Goal: Task Accomplishment & Management: Manage account settings

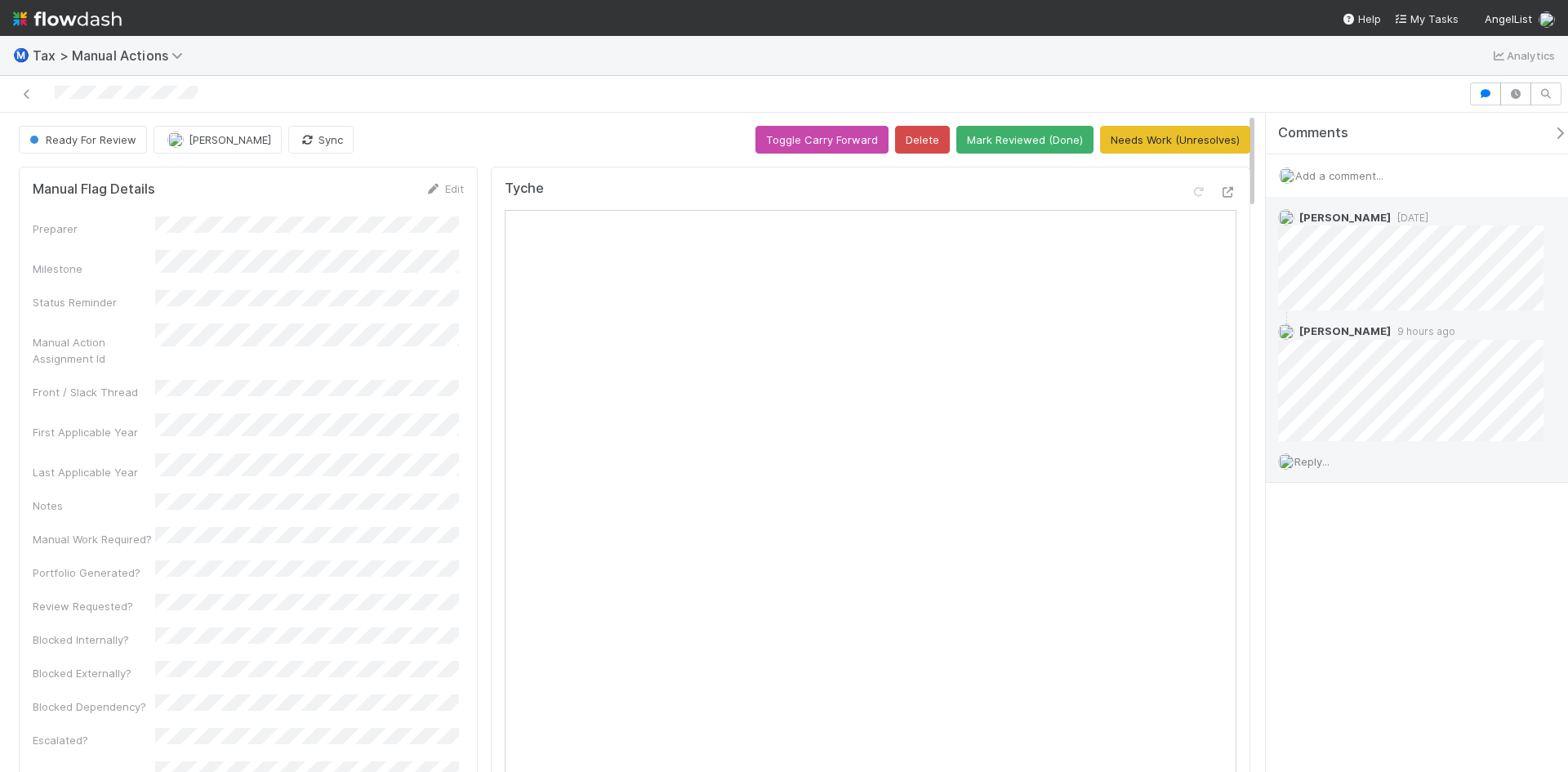
click at [1304, 459] on span "Reply..." at bounding box center [1312, 461] width 36 height 13
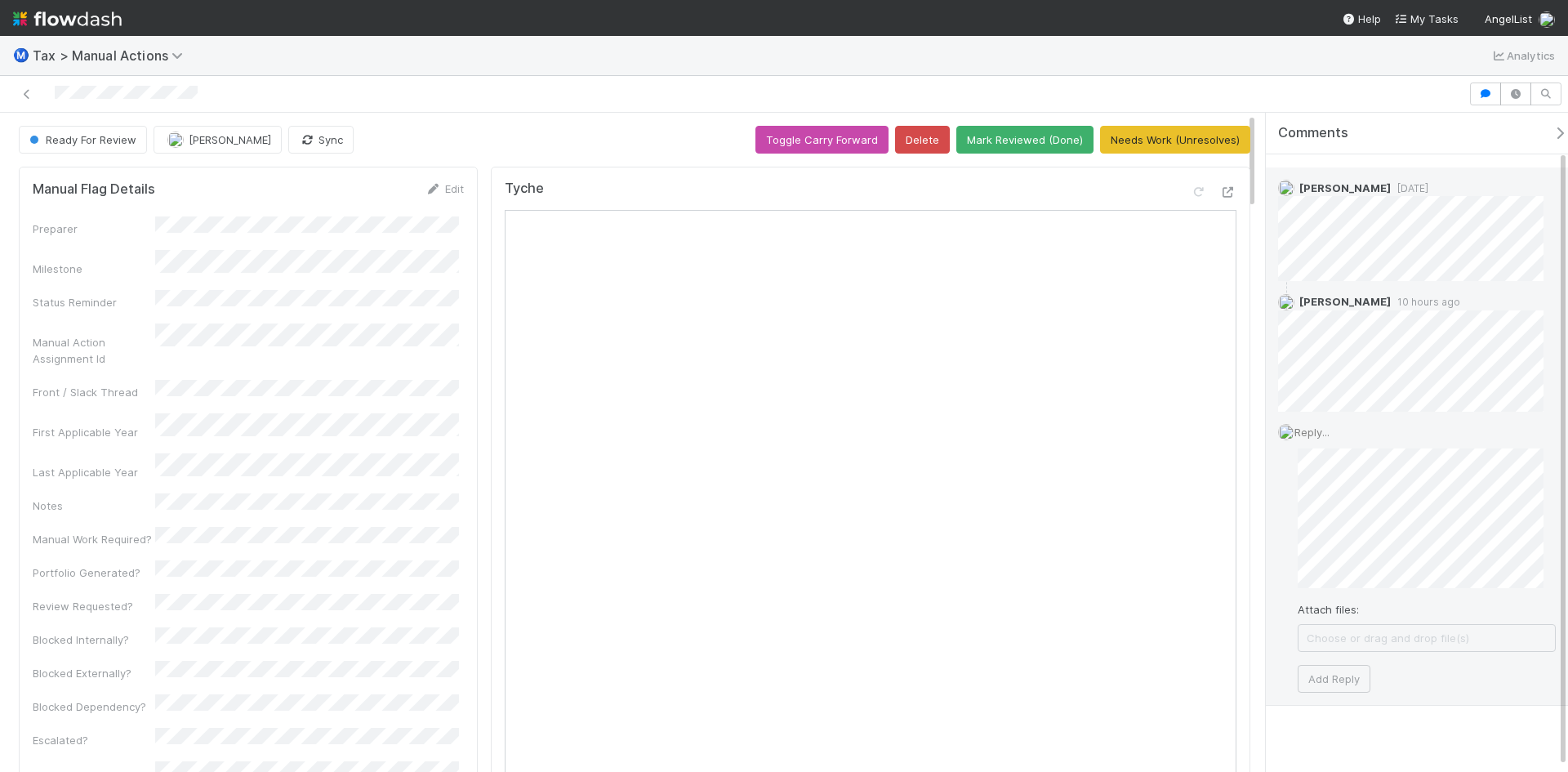
scroll to position [45, 0]
click at [1342, 660] on button "Add Reply" at bounding box center [1334, 663] width 73 height 28
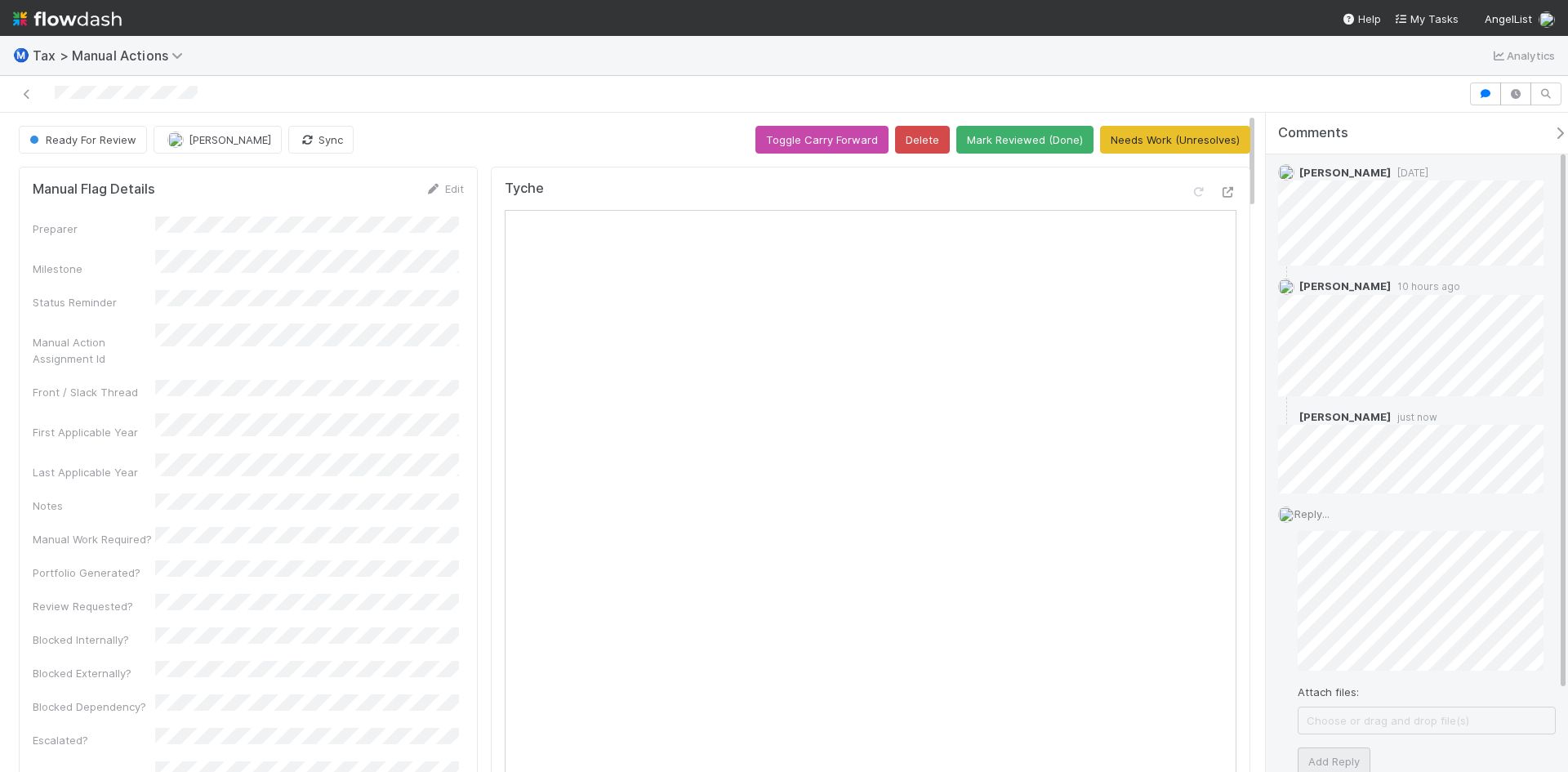
scroll to position [0, 0]
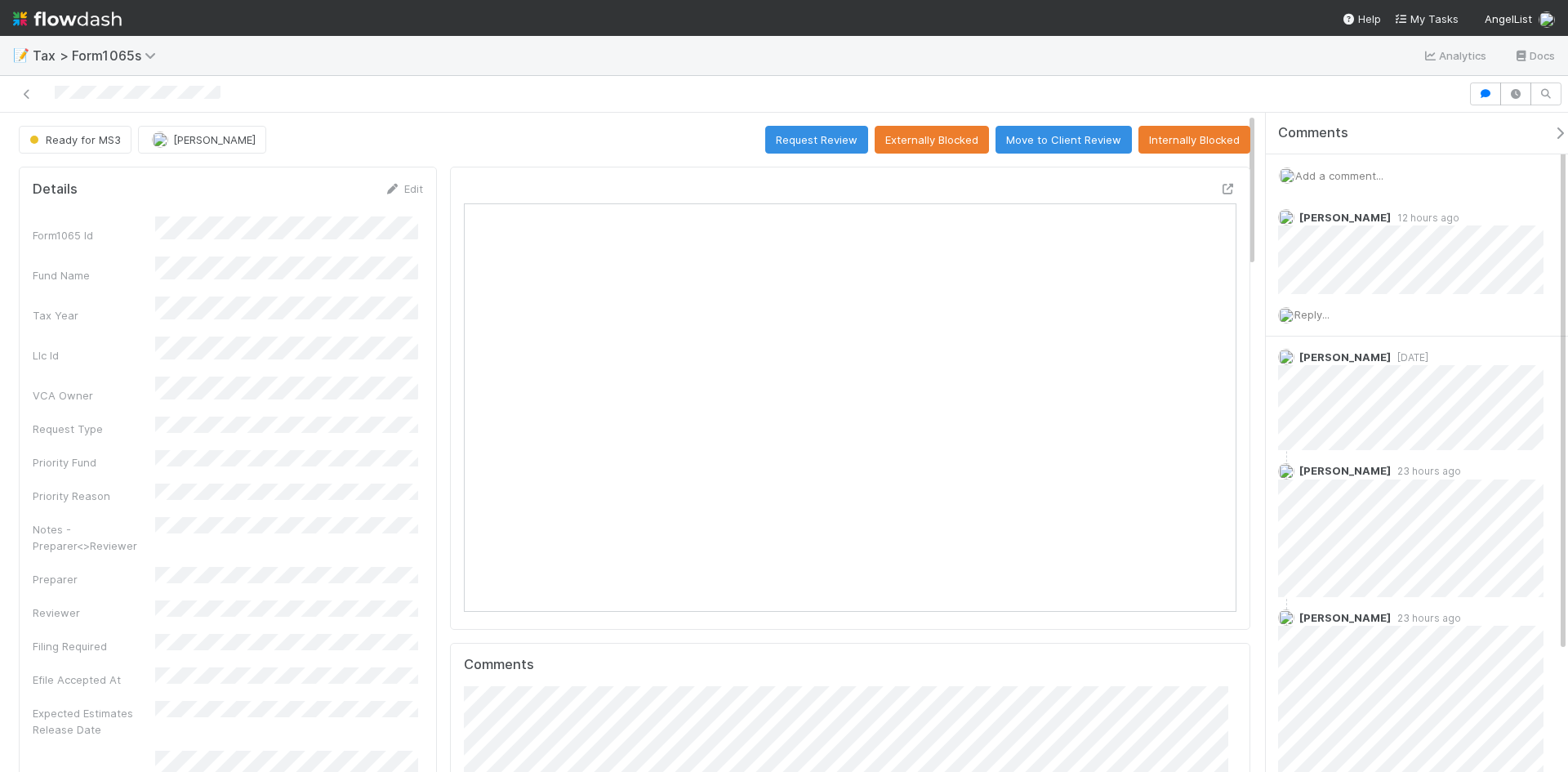
scroll to position [320, 752]
click at [1220, 184] on icon at bounding box center [1228, 189] width 16 height 11
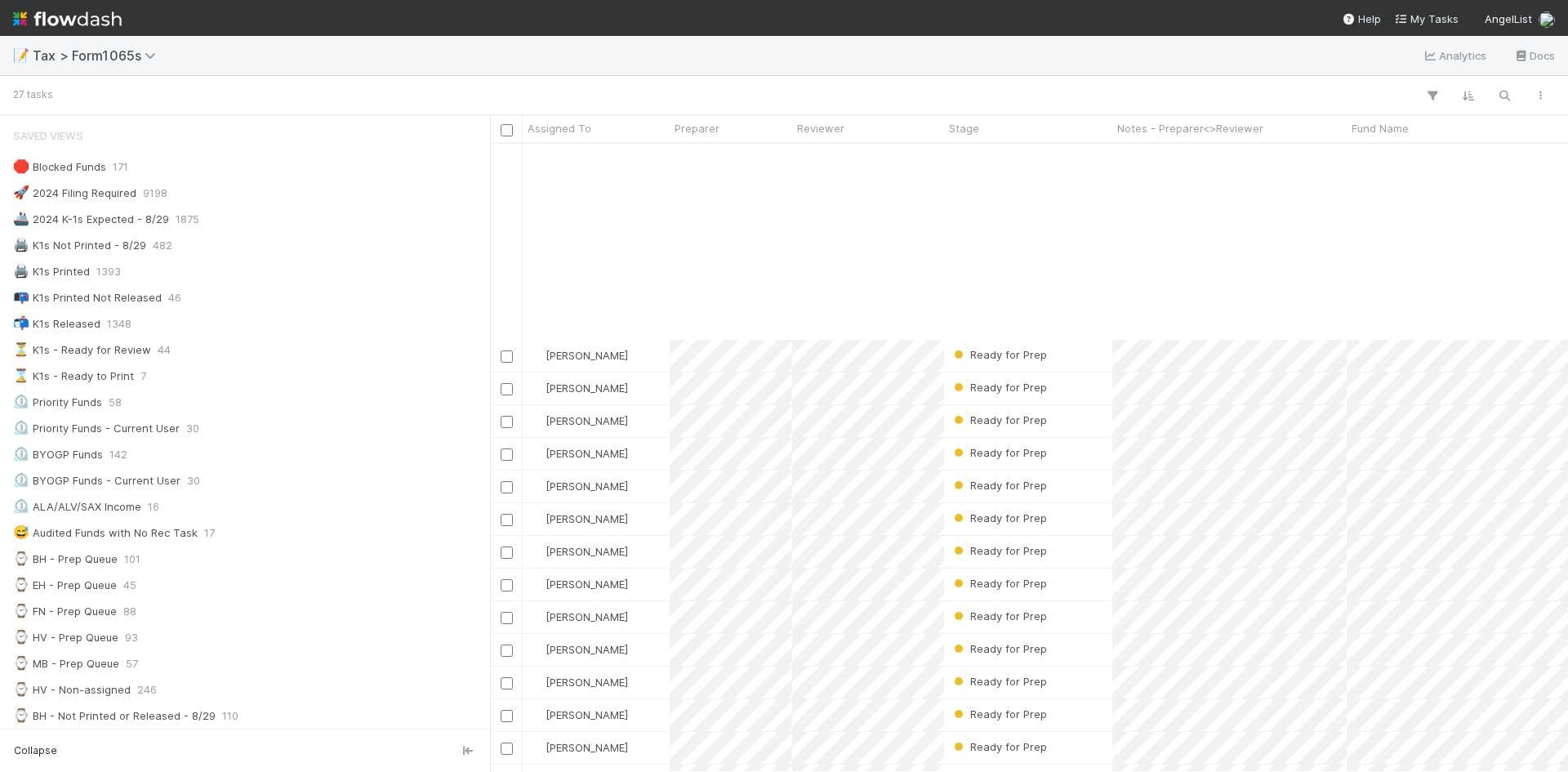
scroll to position [1253, 0]
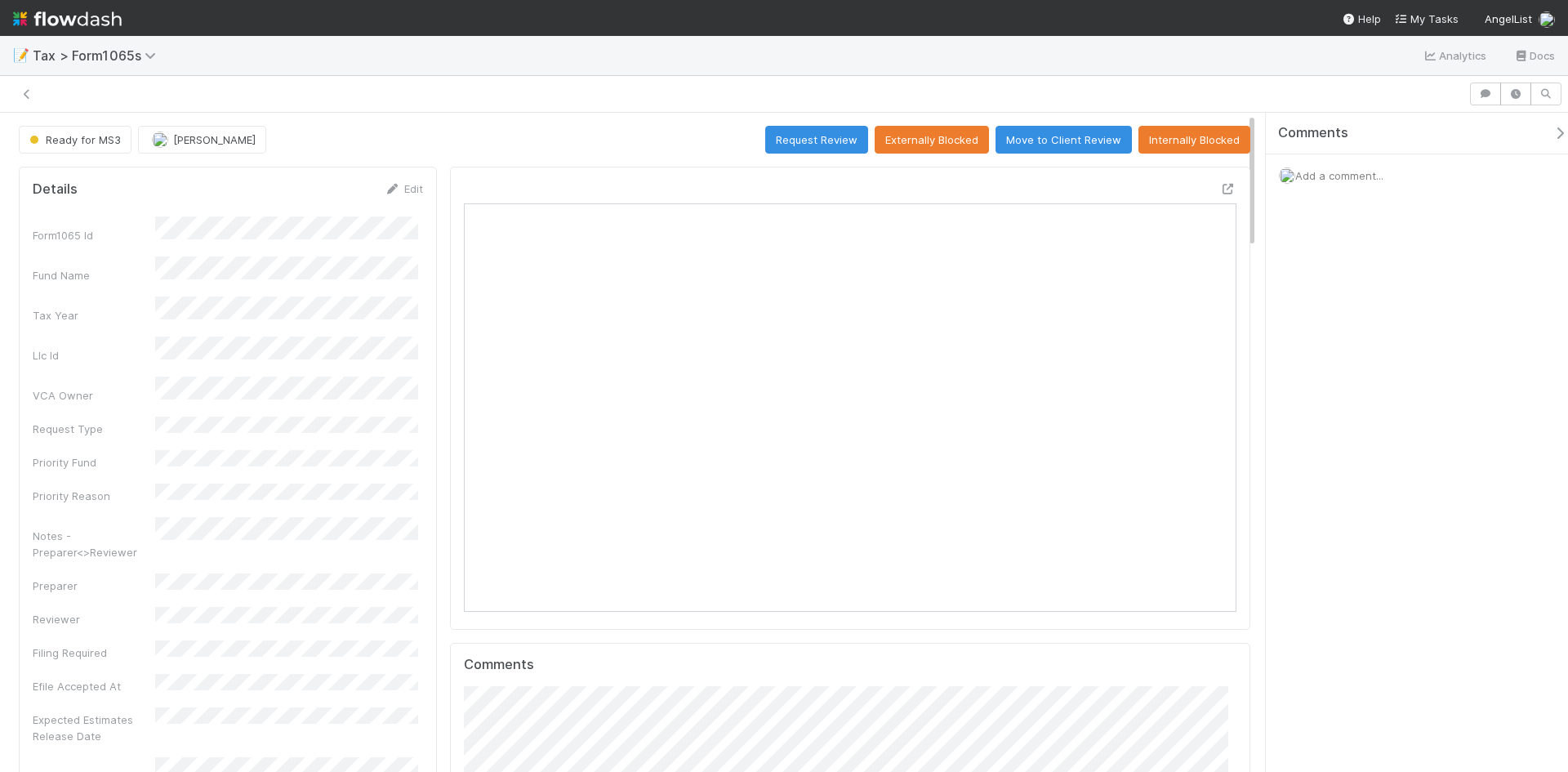
scroll to position [320, 752]
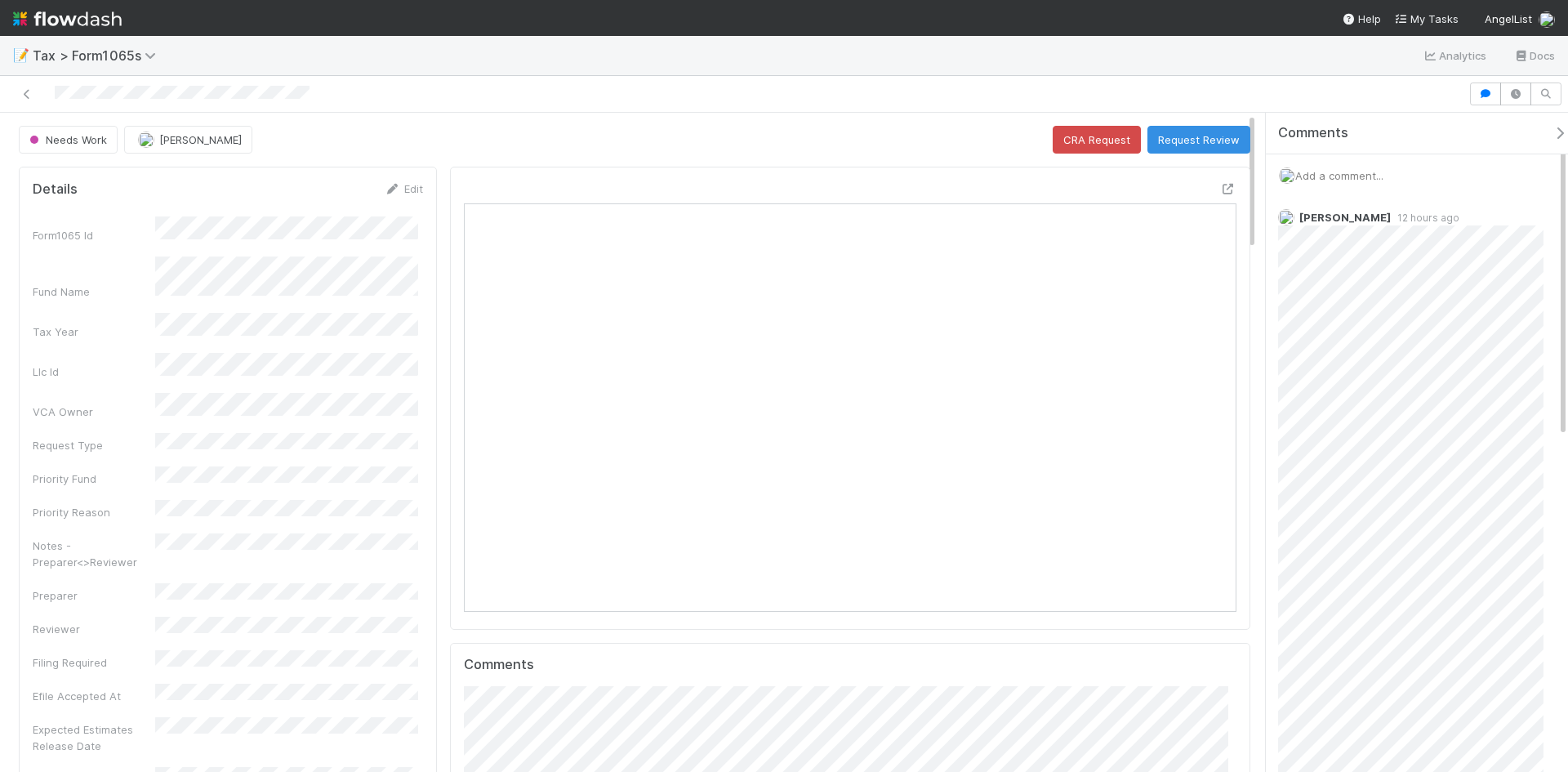
scroll to position [82, 0]
click at [1220, 190] on icon at bounding box center [1228, 189] width 16 height 11
click at [1220, 189] on icon at bounding box center [1228, 189] width 16 height 11
click at [1561, 371] on div "Amy Gregorius 12 hours ago Reply..." at bounding box center [1422, 491] width 314 height 915
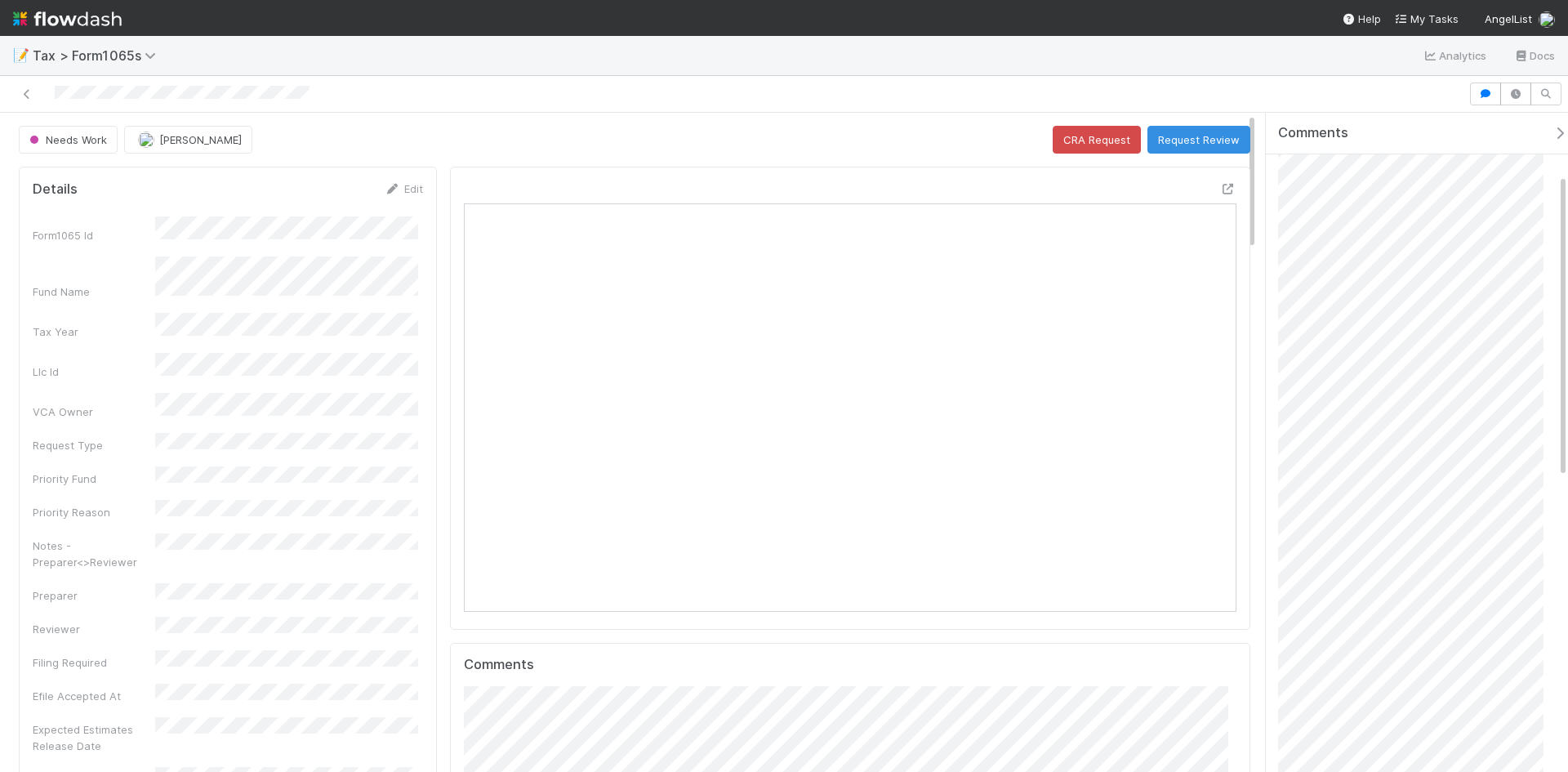
scroll to position [0, 0]
click at [1416, 218] on span "12 hours ago" at bounding box center [1424, 218] width 68 height 12
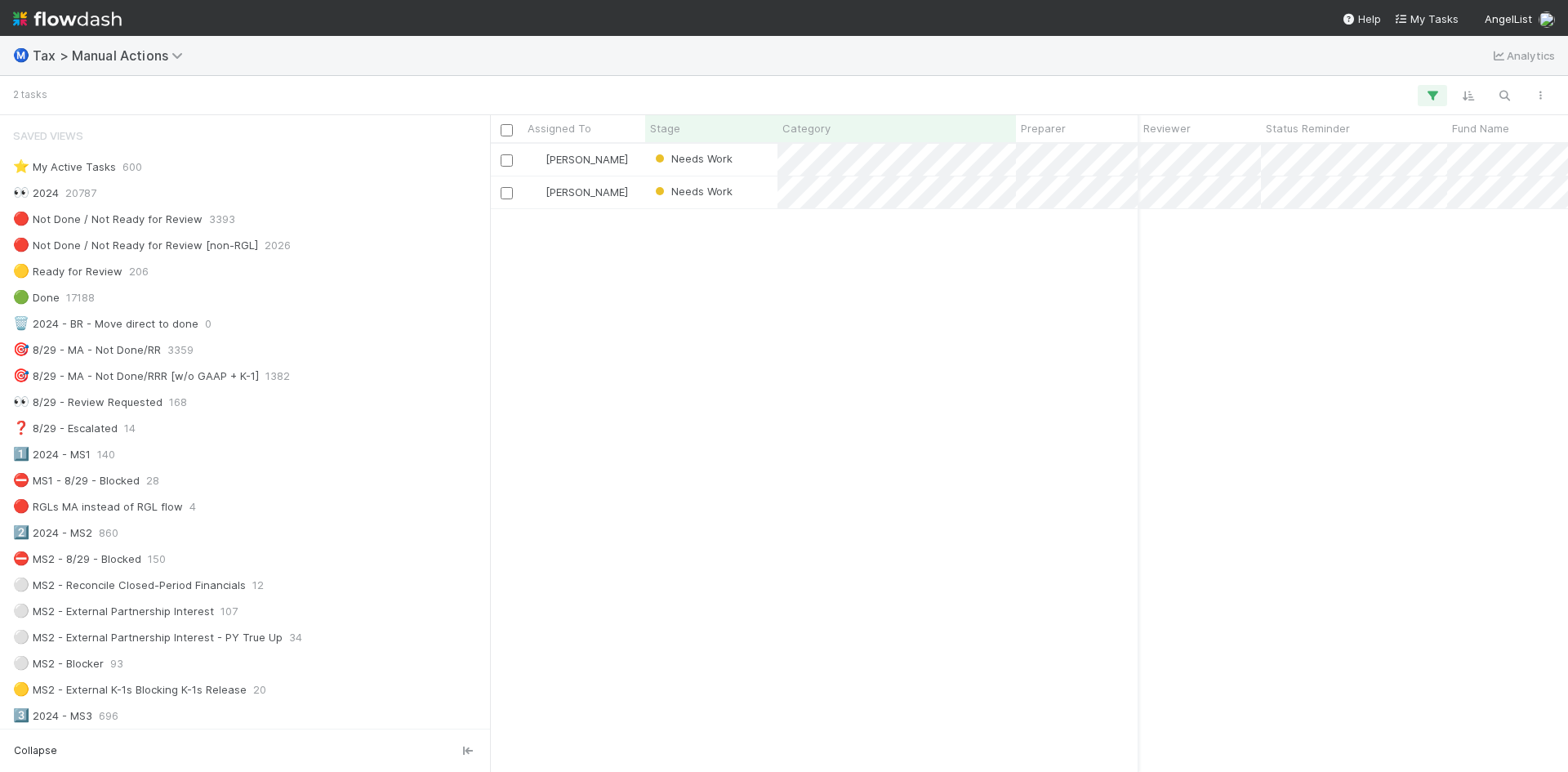
scroll to position [1697, 0]
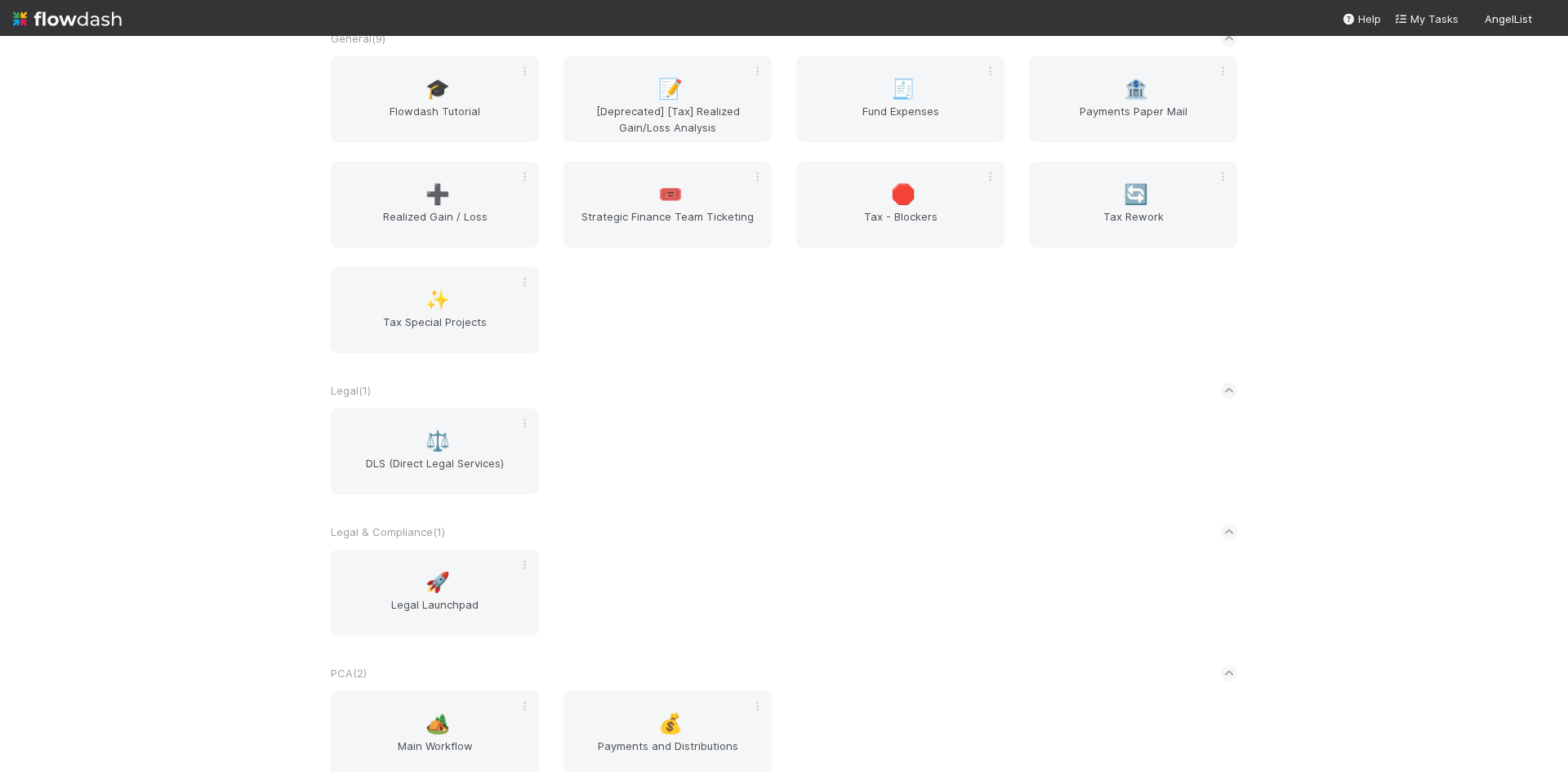
scroll to position [1143, 0]
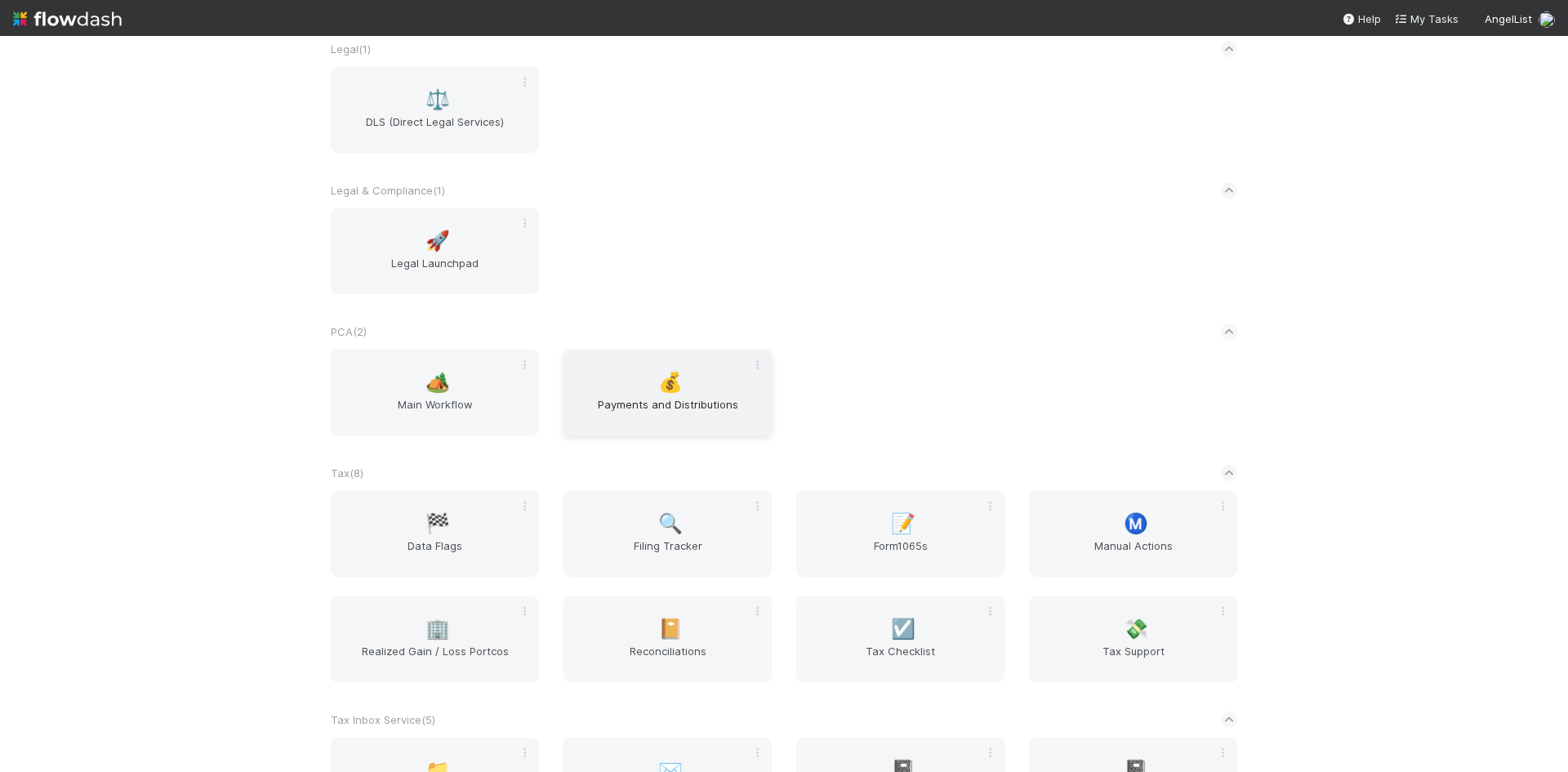
click at [680, 396] on span "Payments and Distributions" at bounding box center [668, 412] width 195 height 33
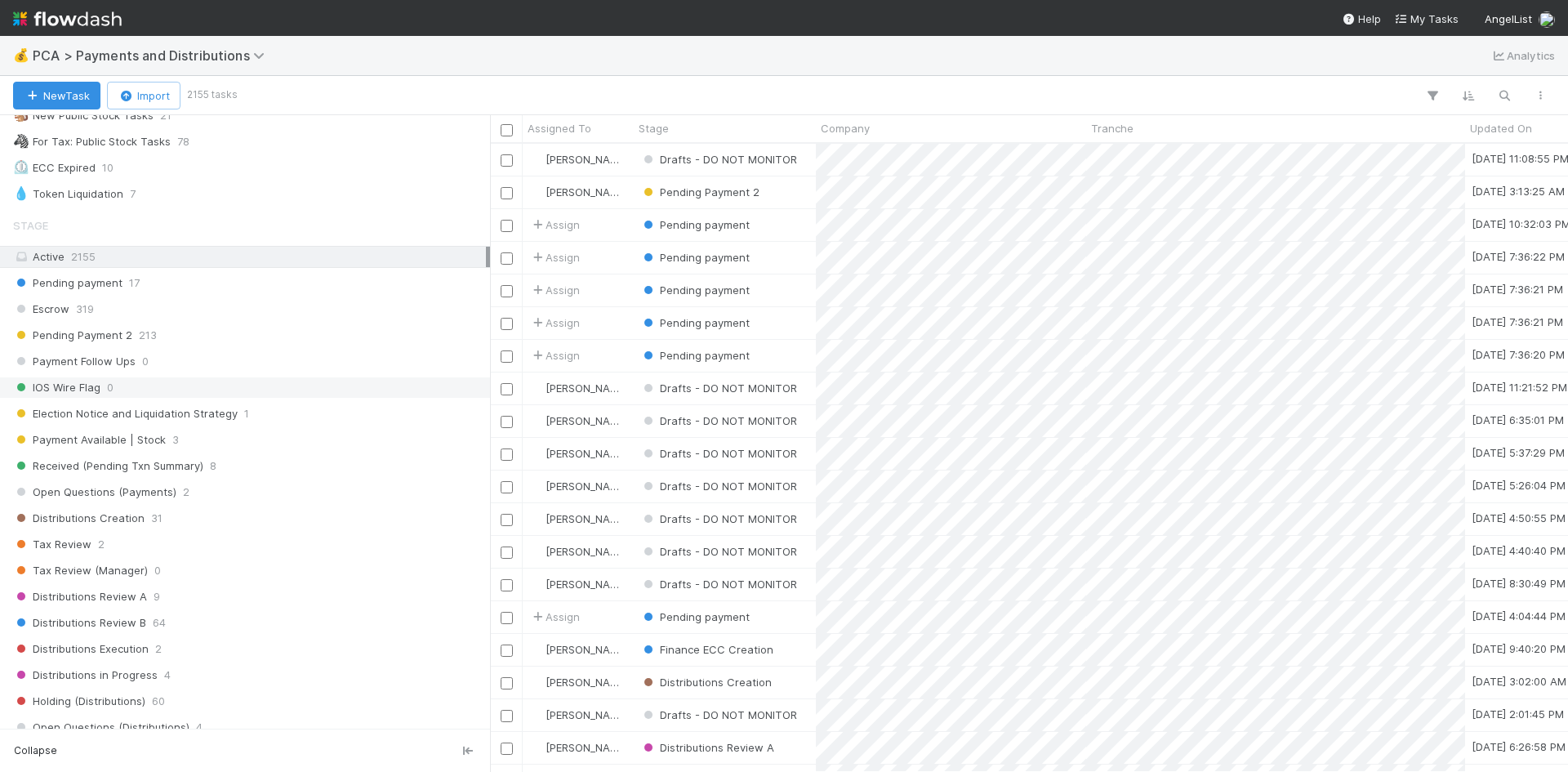
scroll to position [899, 0]
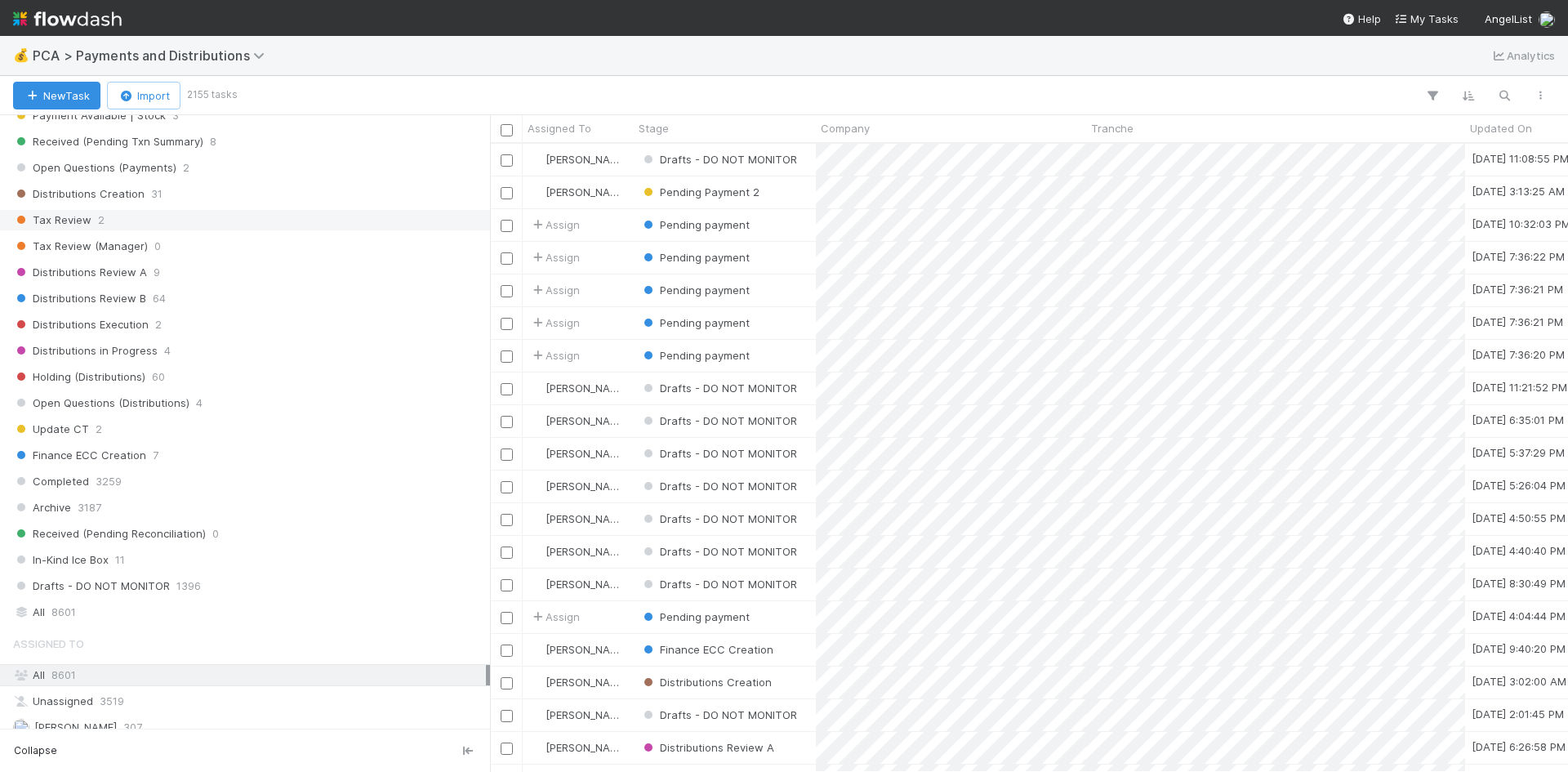
click at [98, 227] on span "2" at bounding box center [100, 219] width 6 height 20
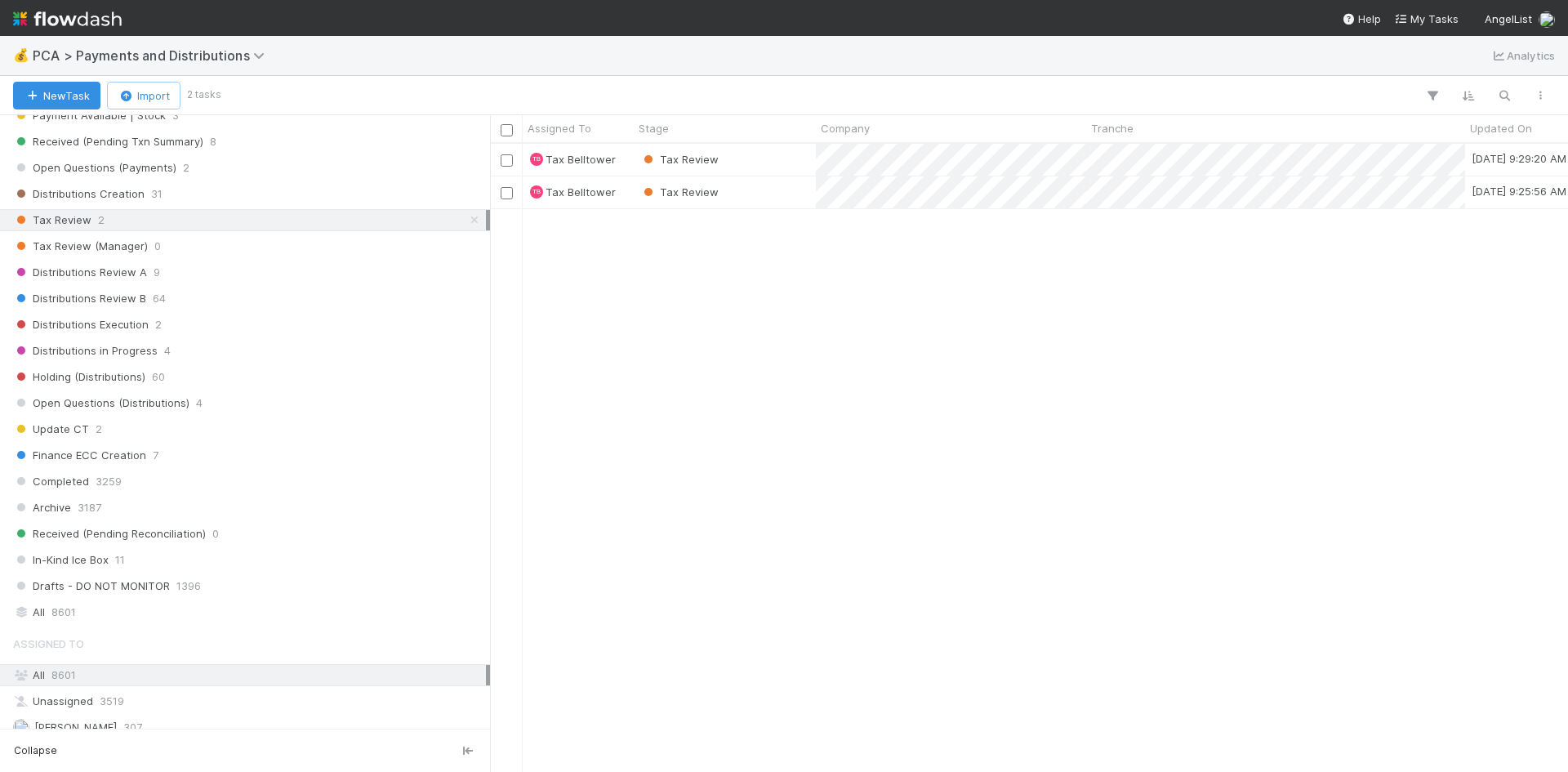
scroll to position [616, 1065]
click at [757, 159] on div "Tax Review" at bounding box center [725, 160] width 182 height 32
click at [746, 197] on div "Tax Review" at bounding box center [725, 193] width 182 height 32
click at [809, 157] on div "Tax Review" at bounding box center [725, 160] width 182 height 32
click at [747, 158] on div "Tax Review" at bounding box center [725, 160] width 182 height 32
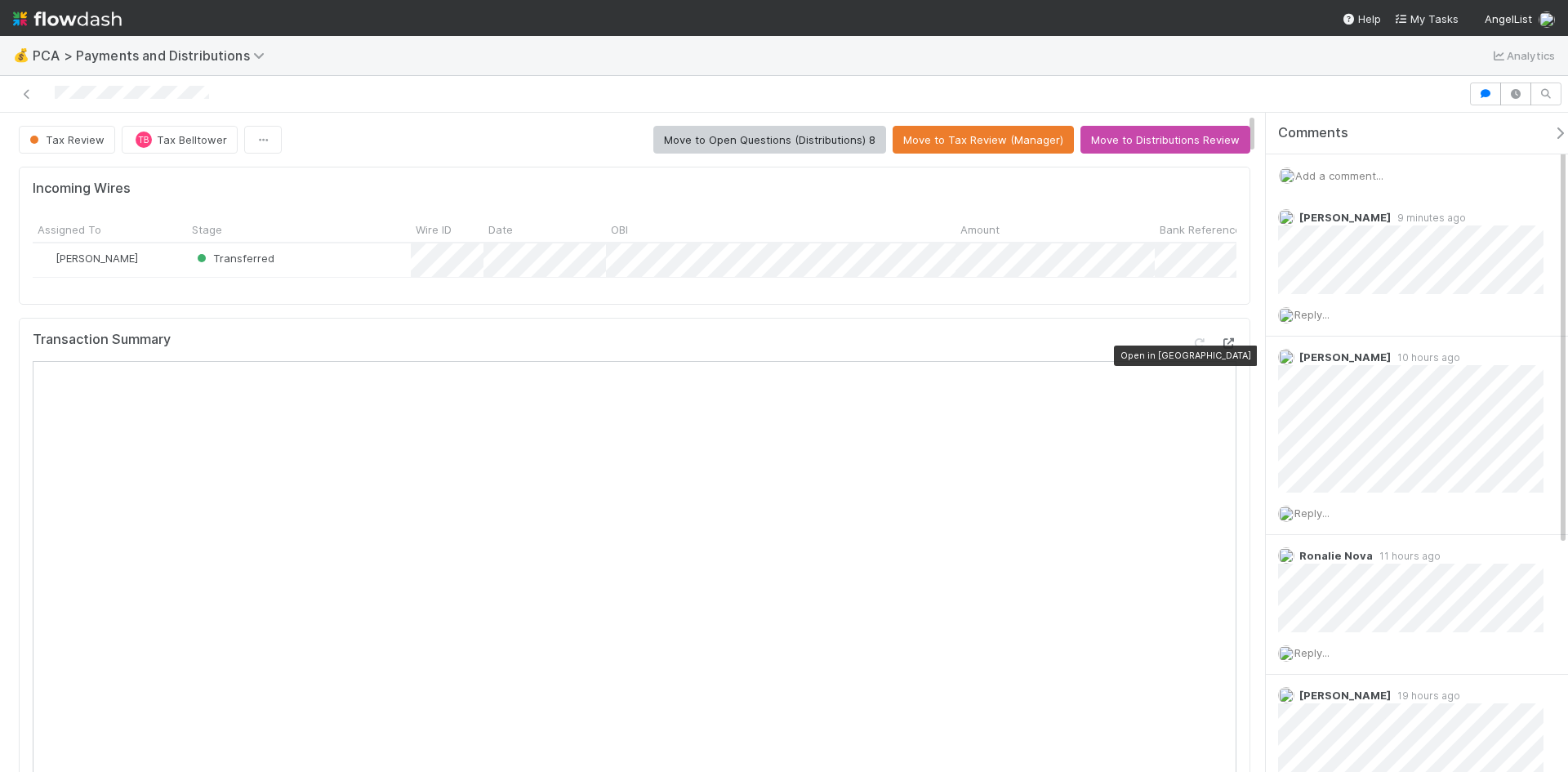
click at [1220, 349] on icon at bounding box center [1228, 344] width 16 height 11
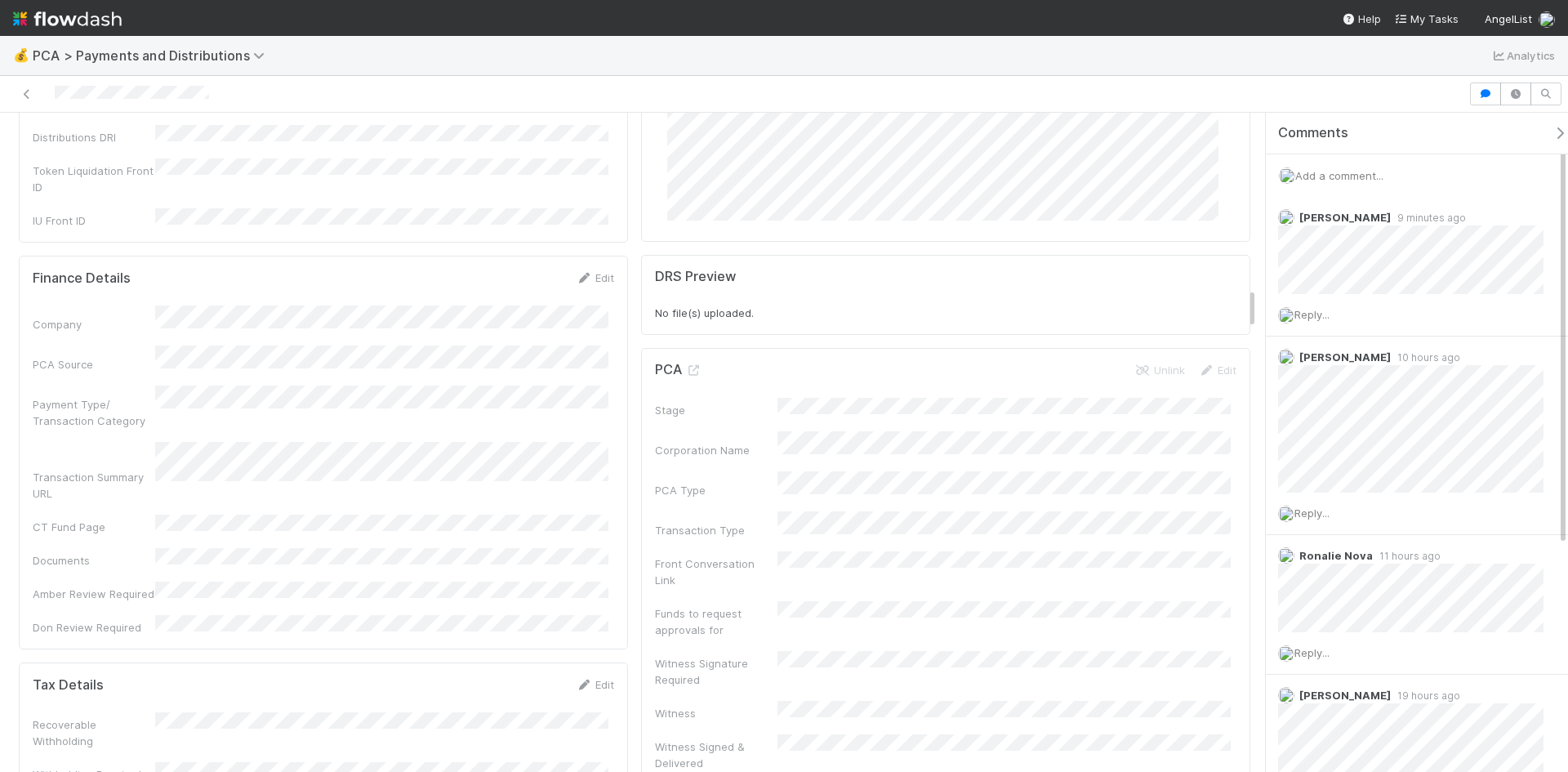
scroll to position [2941, 0]
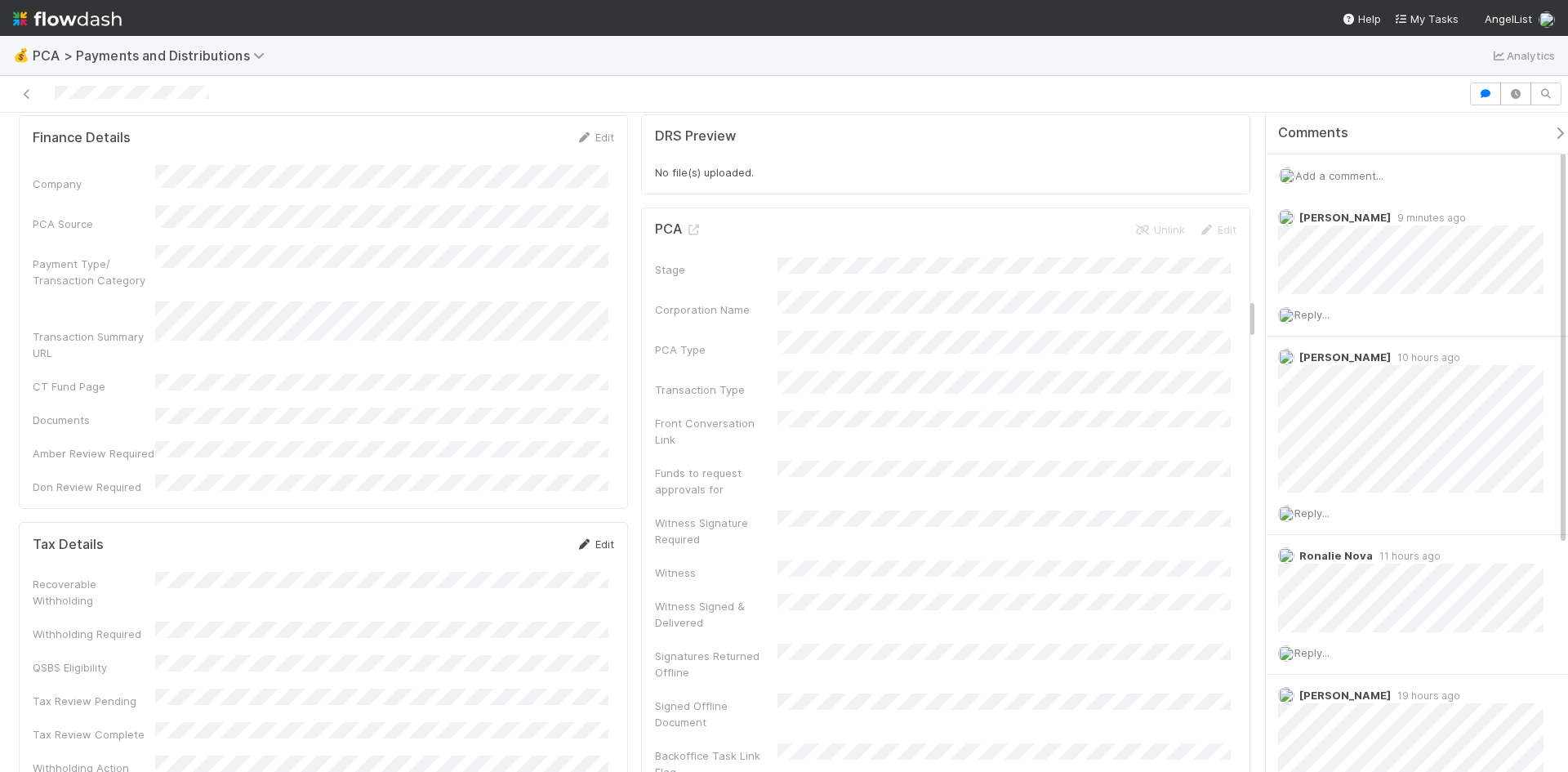
click at [583, 539] on icon at bounding box center [583, 545] width 16 height 11
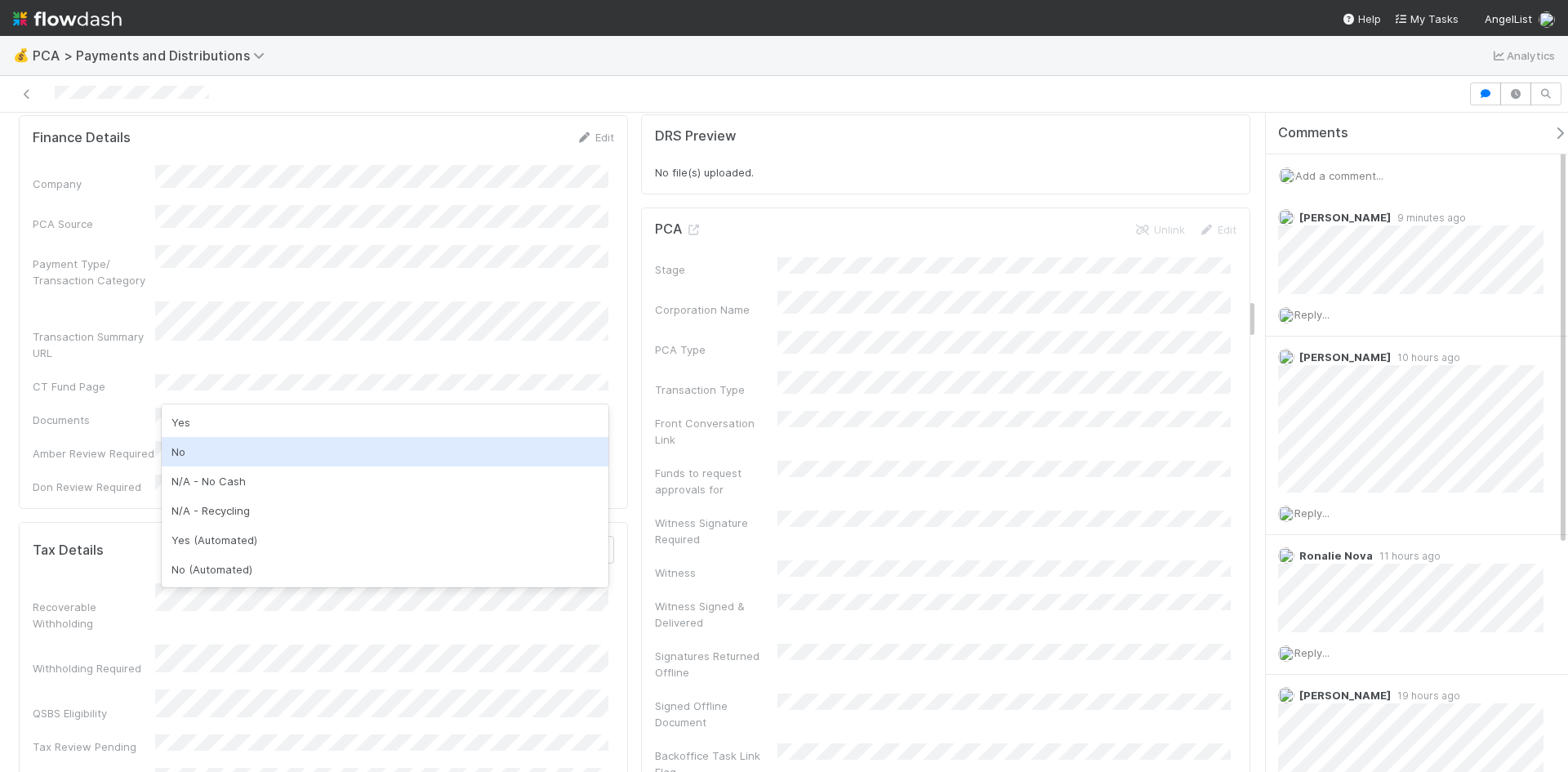
click at [220, 452] on div "No" at bounding box center [384, 451] width 447 height 29
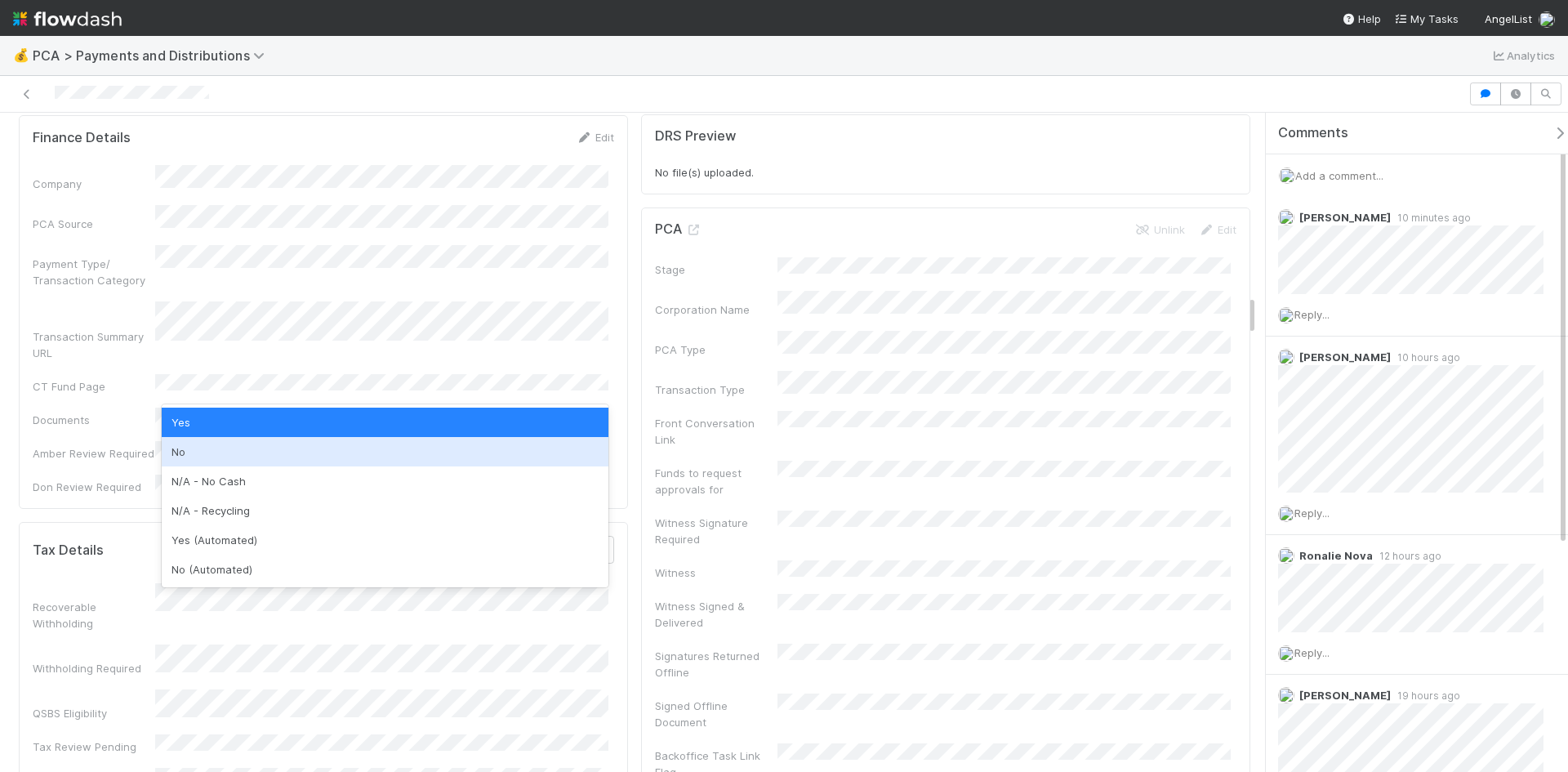
click at [210, 464] on div "No" at bounding box center [384, 451] width 447 height 29
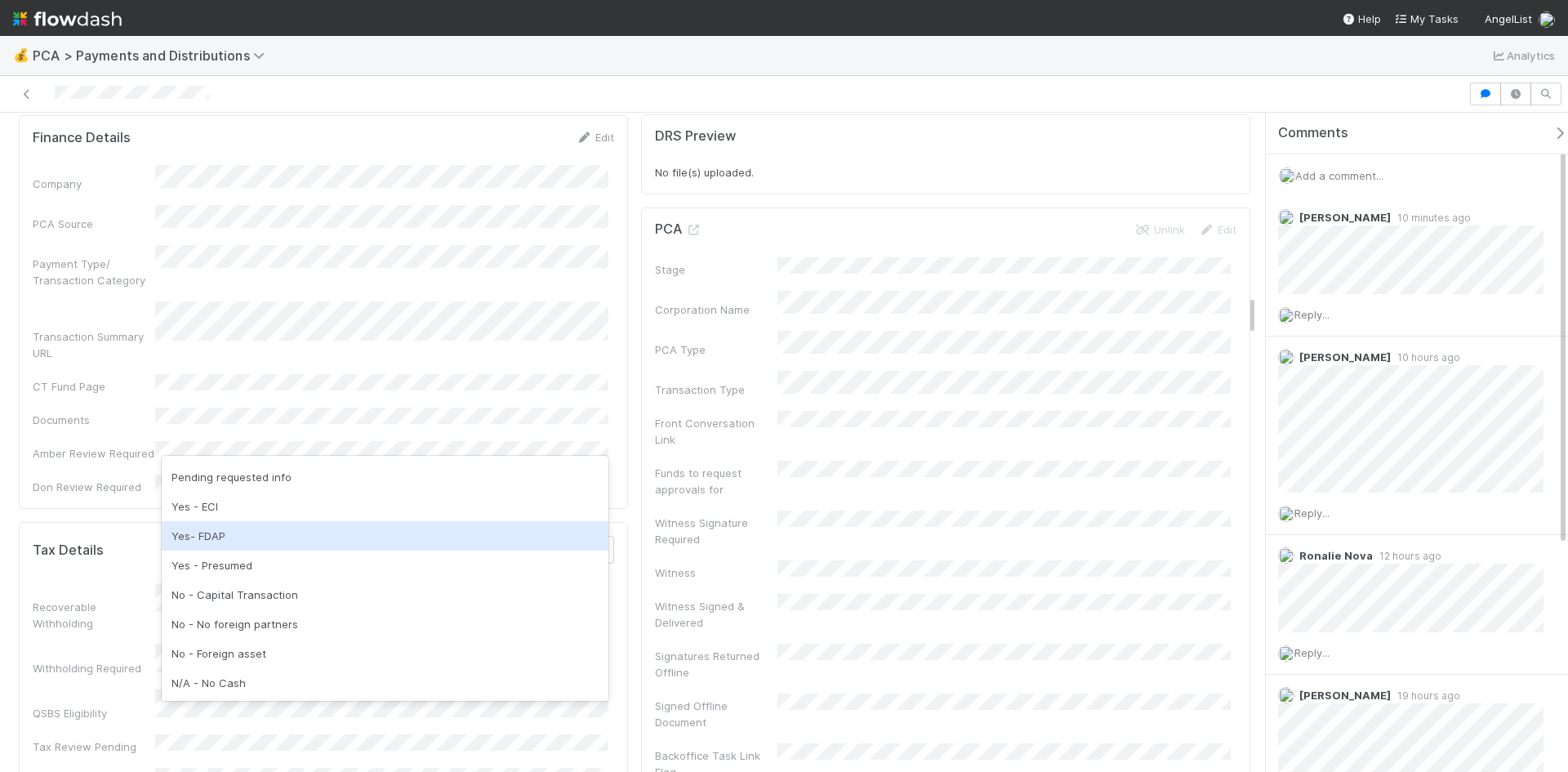
scroll to position [82, 0]
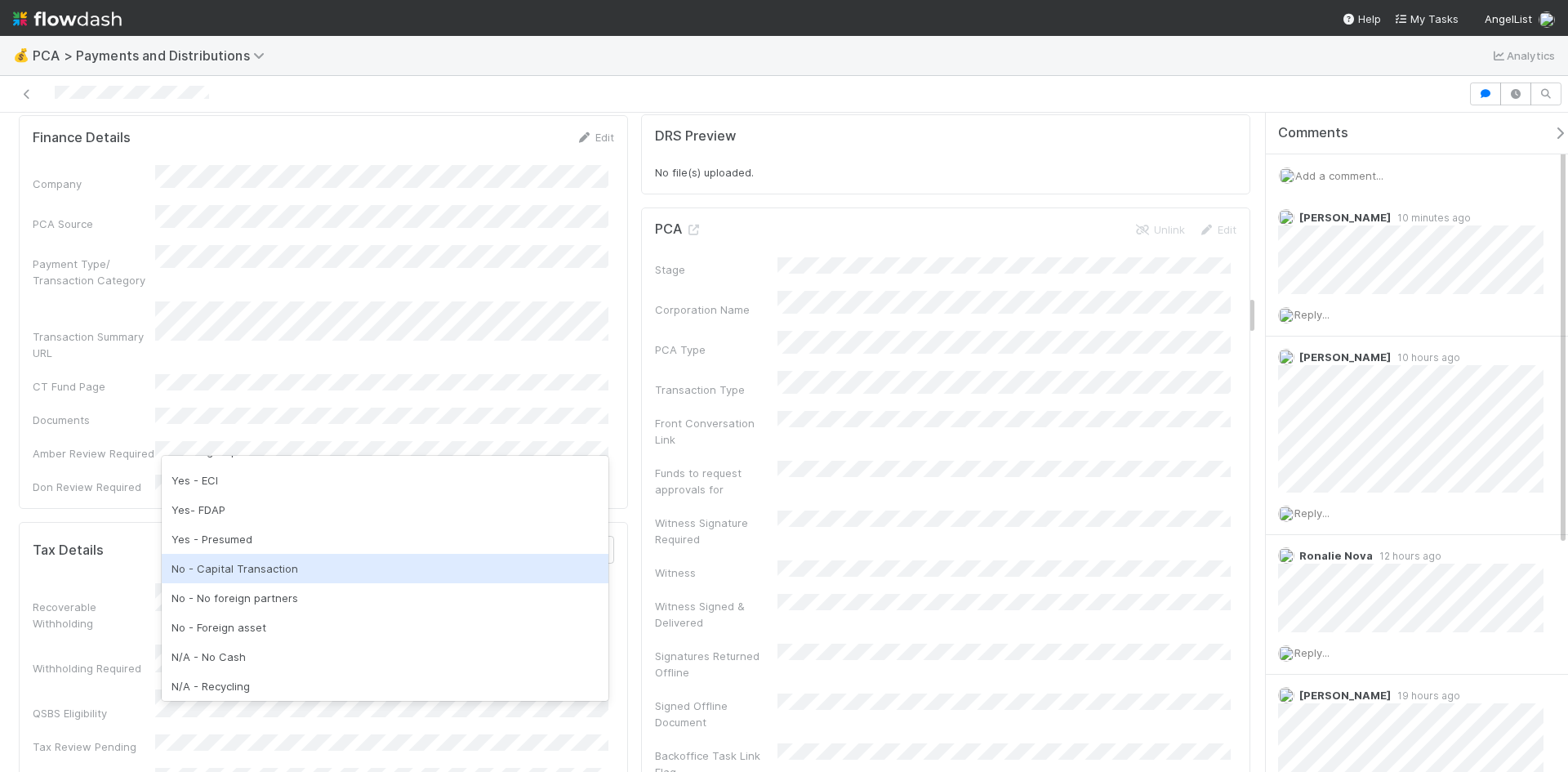
click at [259, 576] on div "No - Capital Transaction" at bounding box center [384, 568] width 447 height 29
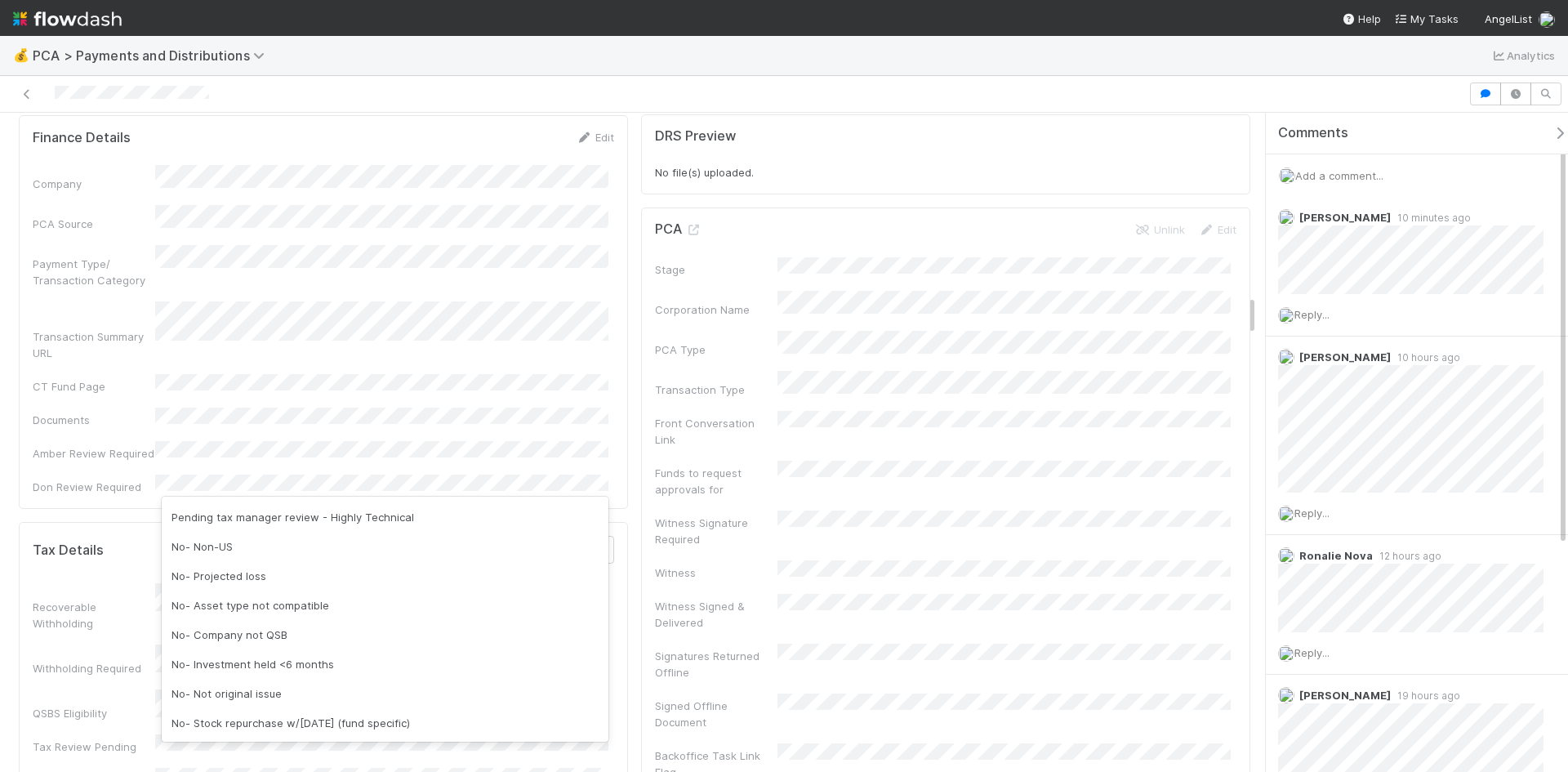
scroll to position [0, 0]
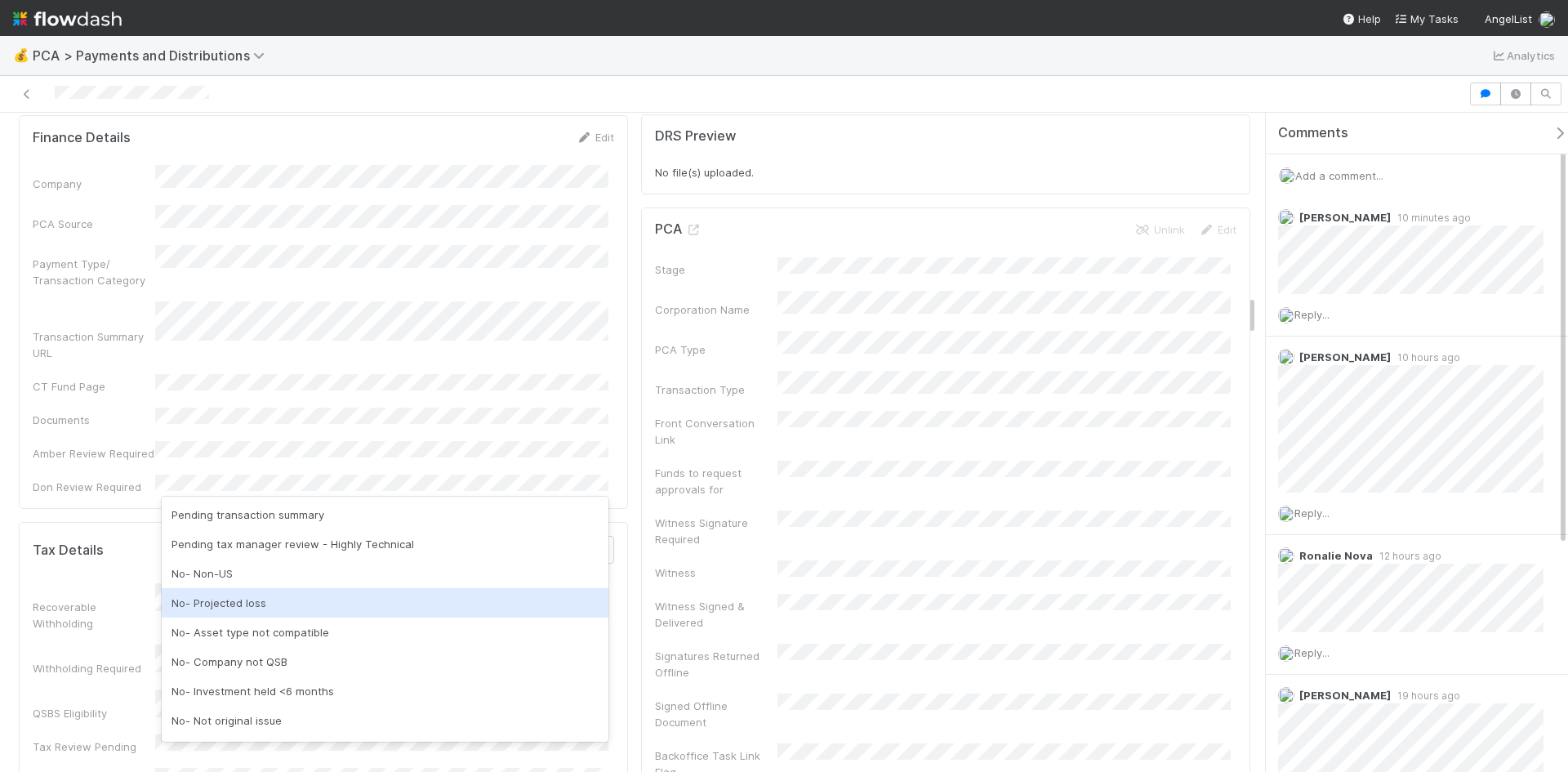
click at [238, 607] on div "No- Projected loss" at bounding box center [384, 602] width 447 height 29
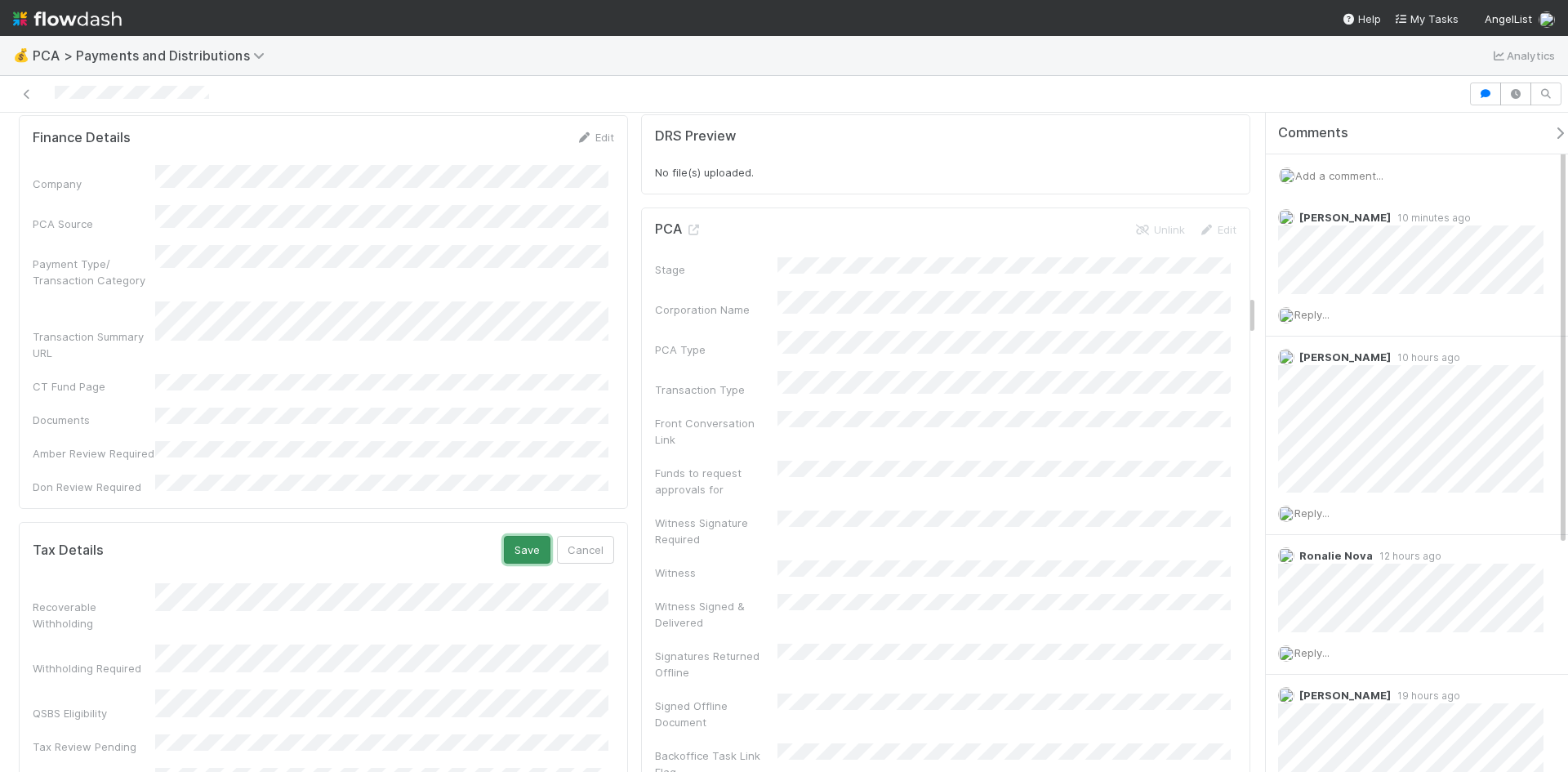
click at [513, 536] on button "Save" at bounding box center [527, 549] width 46 height 28
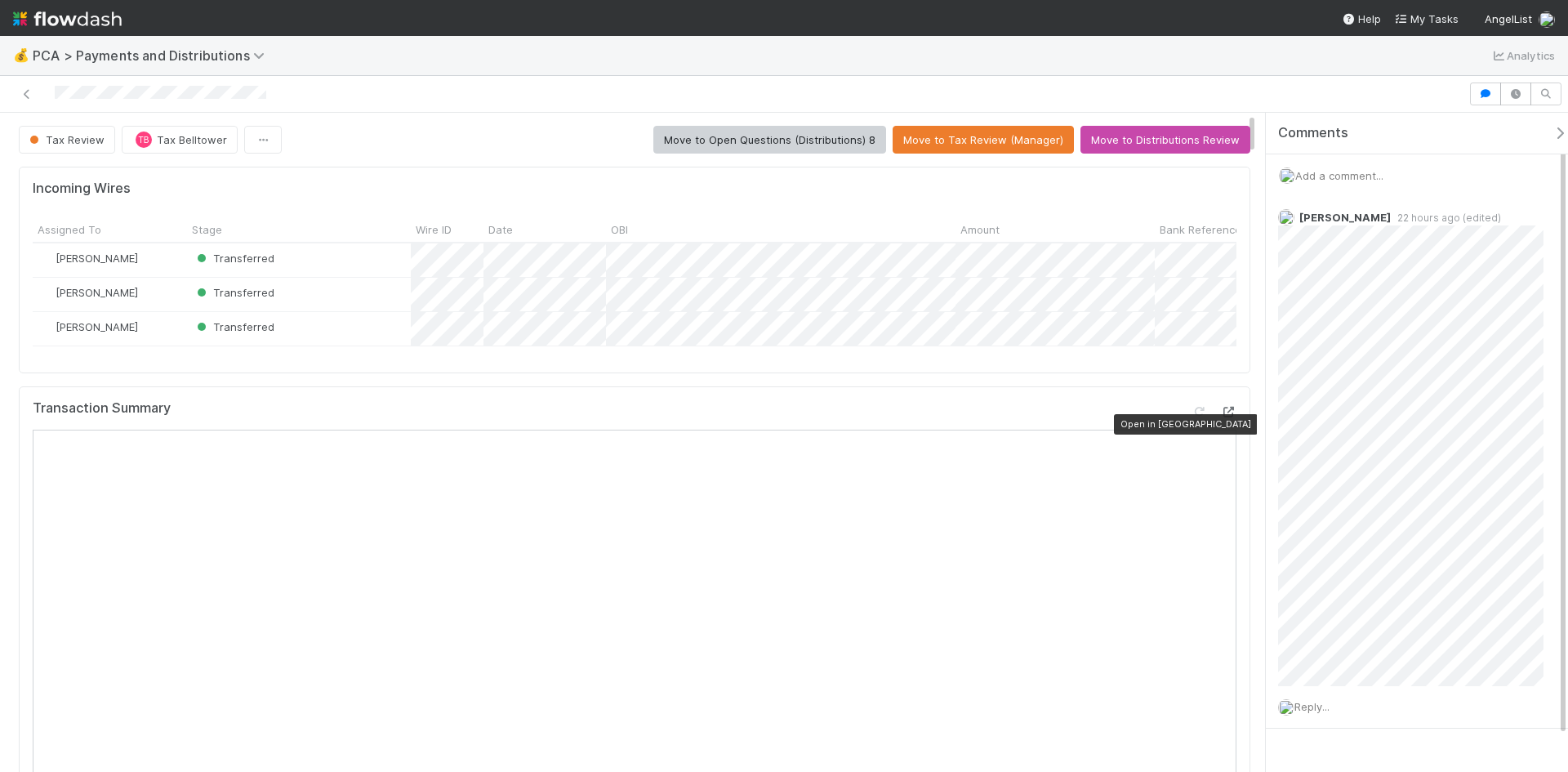
click at [1220, 418] on icon at bounding box center [1228, 412] width 16 height 11
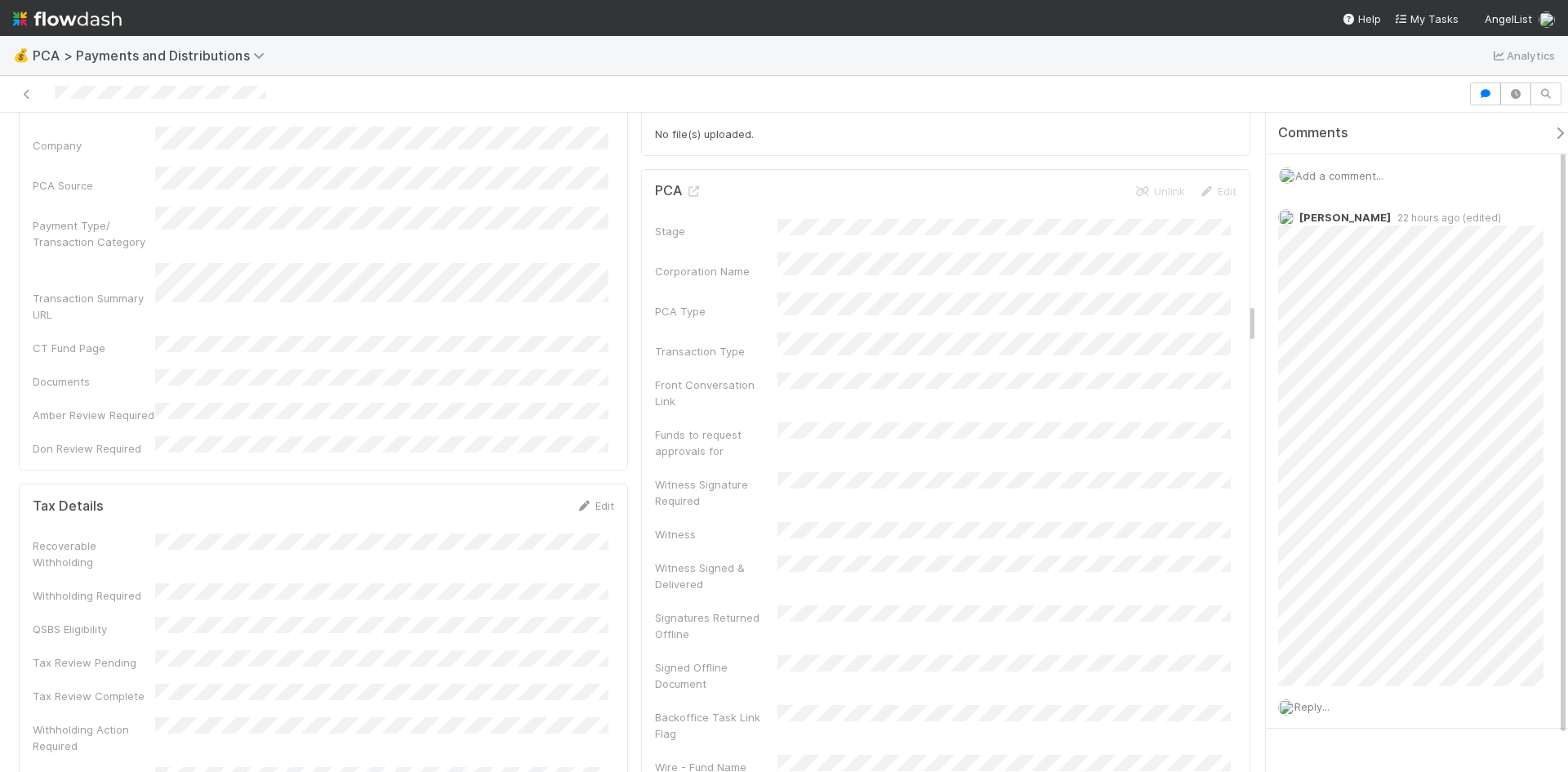
scroll to position [3022, 0]
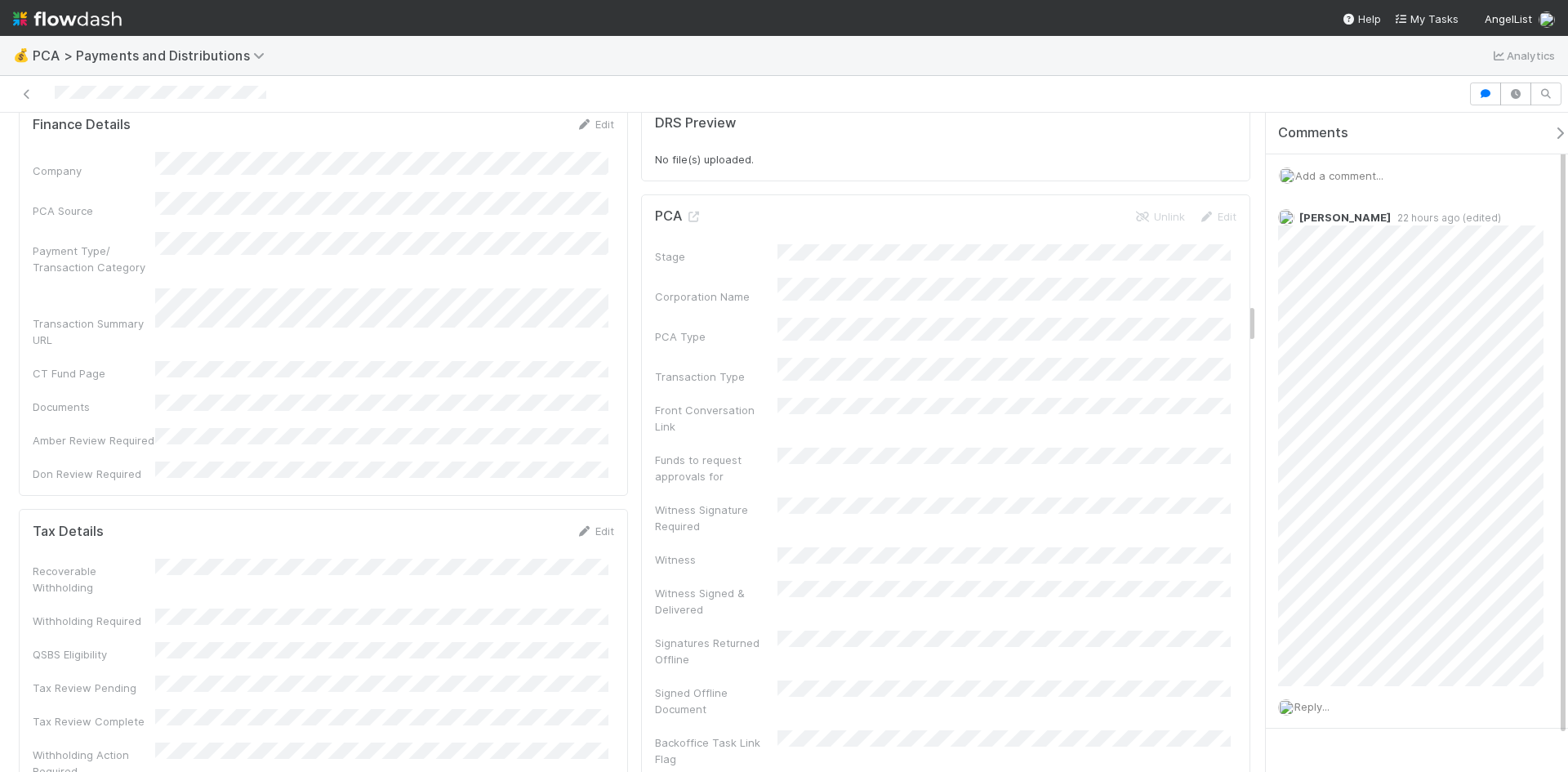
click at [582, 523] on div "Edit" at bounding box center [594, 531] width 38 height 16
click at [588, 524] on link "Edit" at bounding box center [594, 530] width 38 height 13
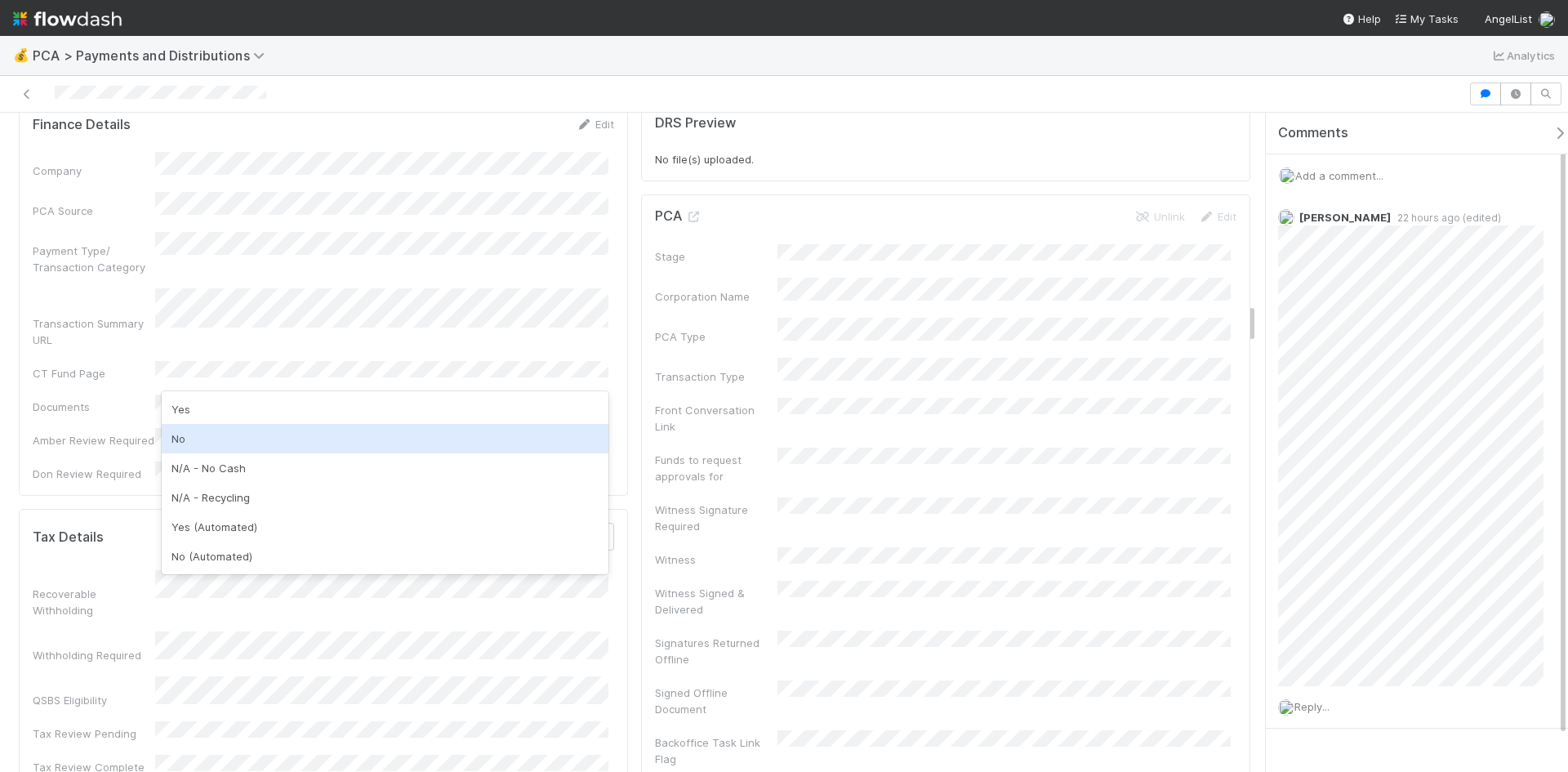
click at [227, 442] on div "No" at bounding box center [384, 438] width 447 height 29
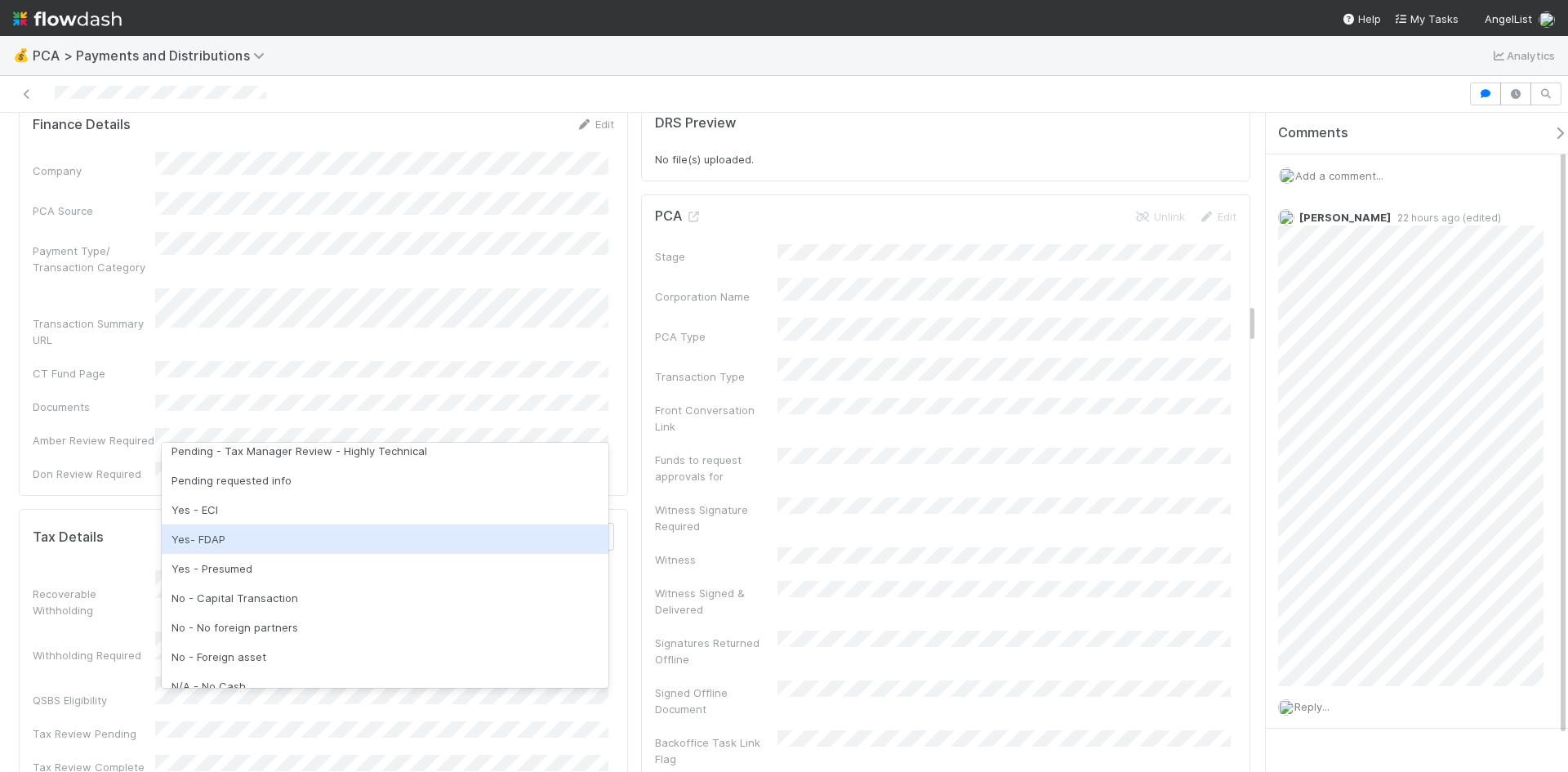
scroll to position [0, 0]
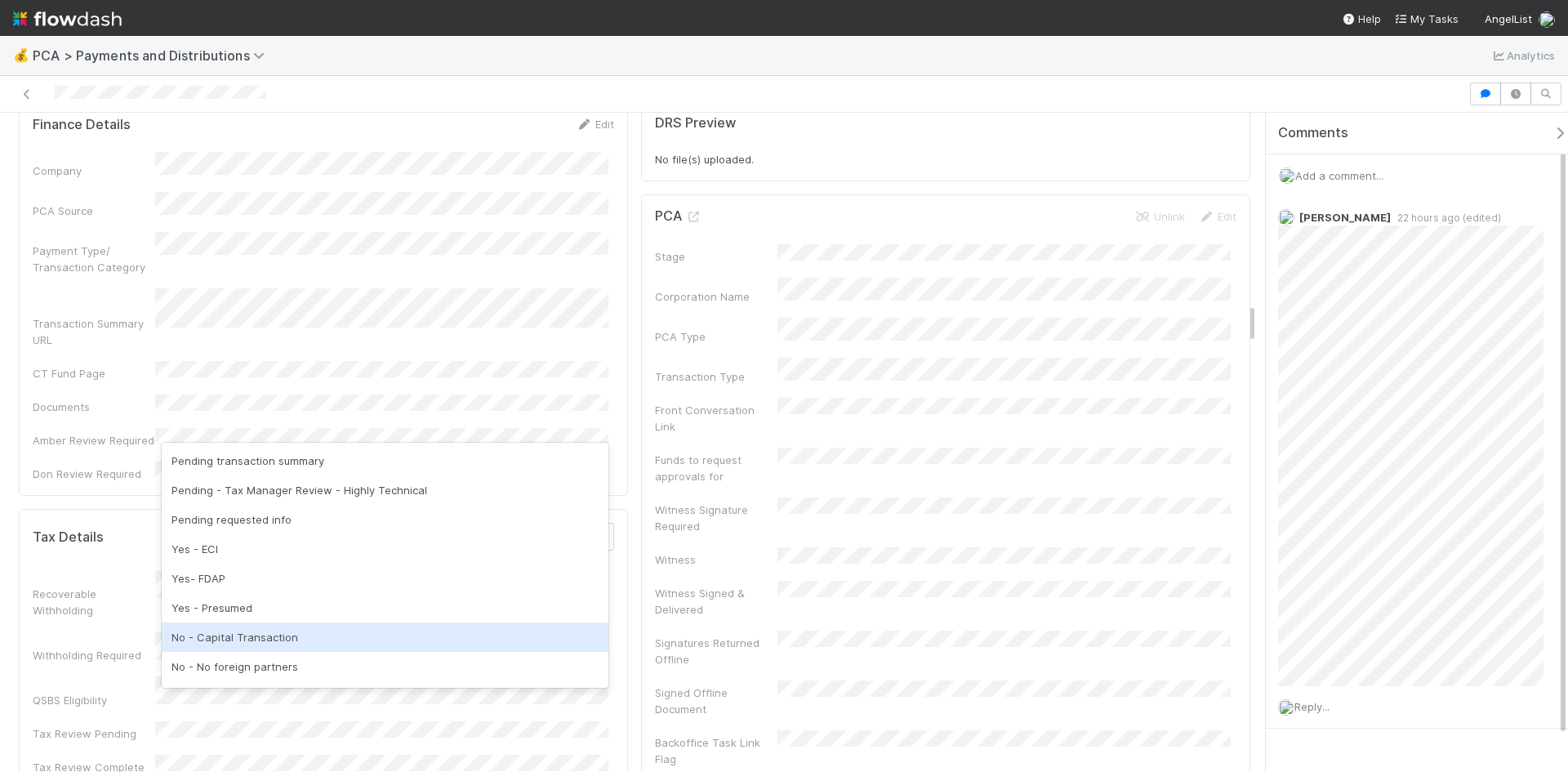
click at [262, 629] on div "No - Capital Transaction" at bounding box center [384, 637] width 447 height 29
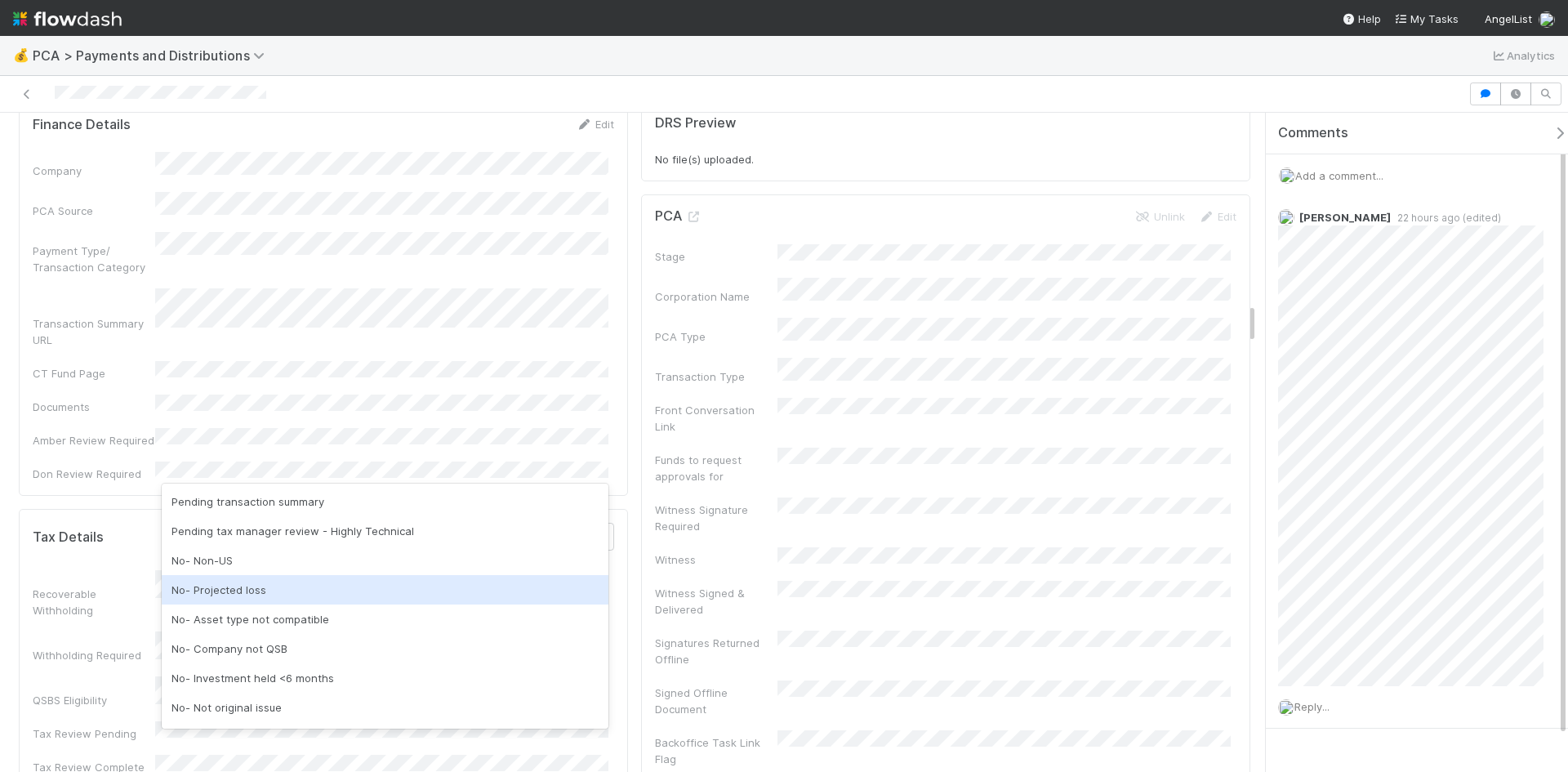
click at [262, 593] on div "No- Projected loss" at bounding box center [384, 589] width 447 height 29
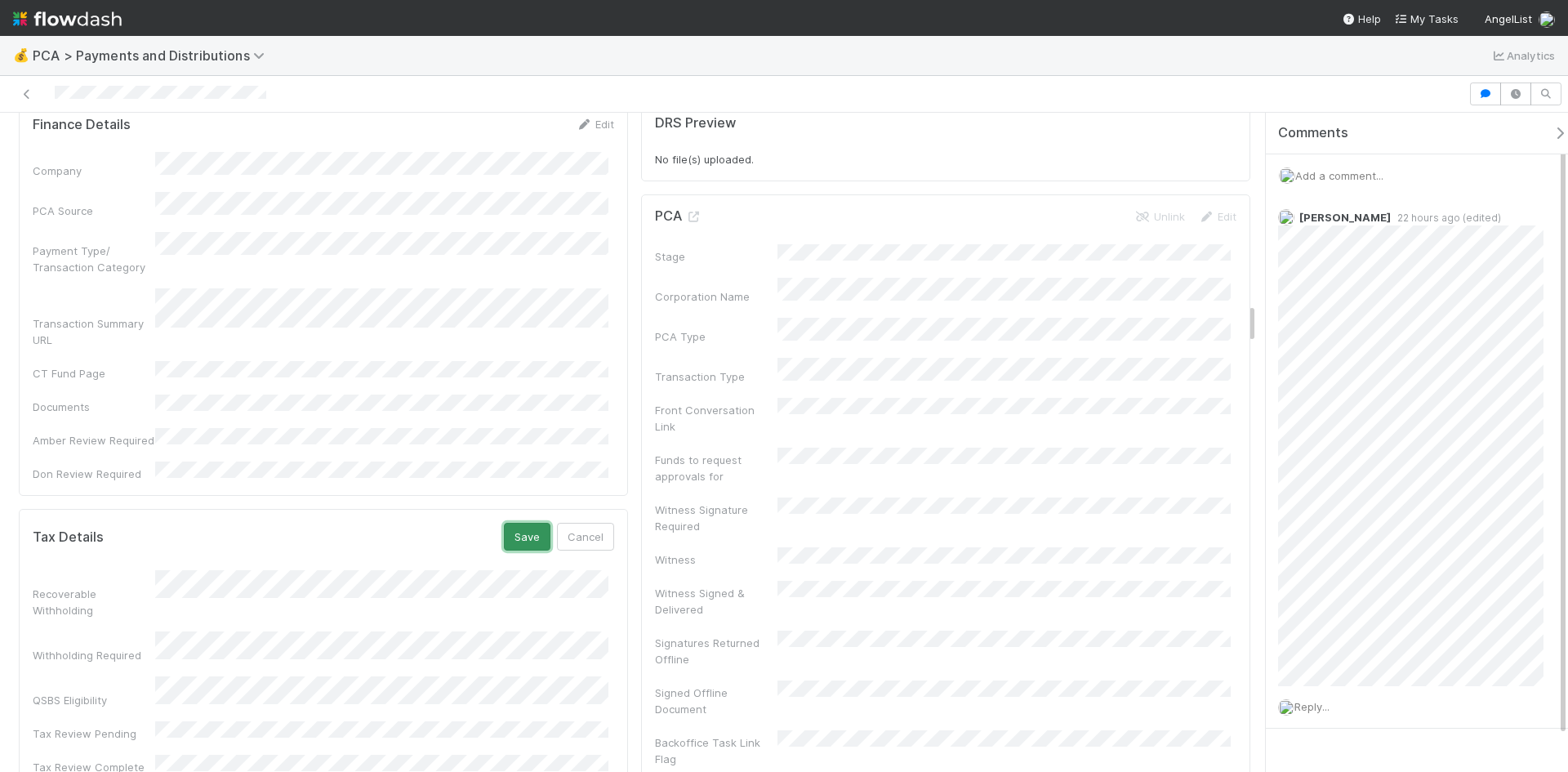
click at [522, 523] on button "Save" at bounding box center [527, 537] width 46 height 28
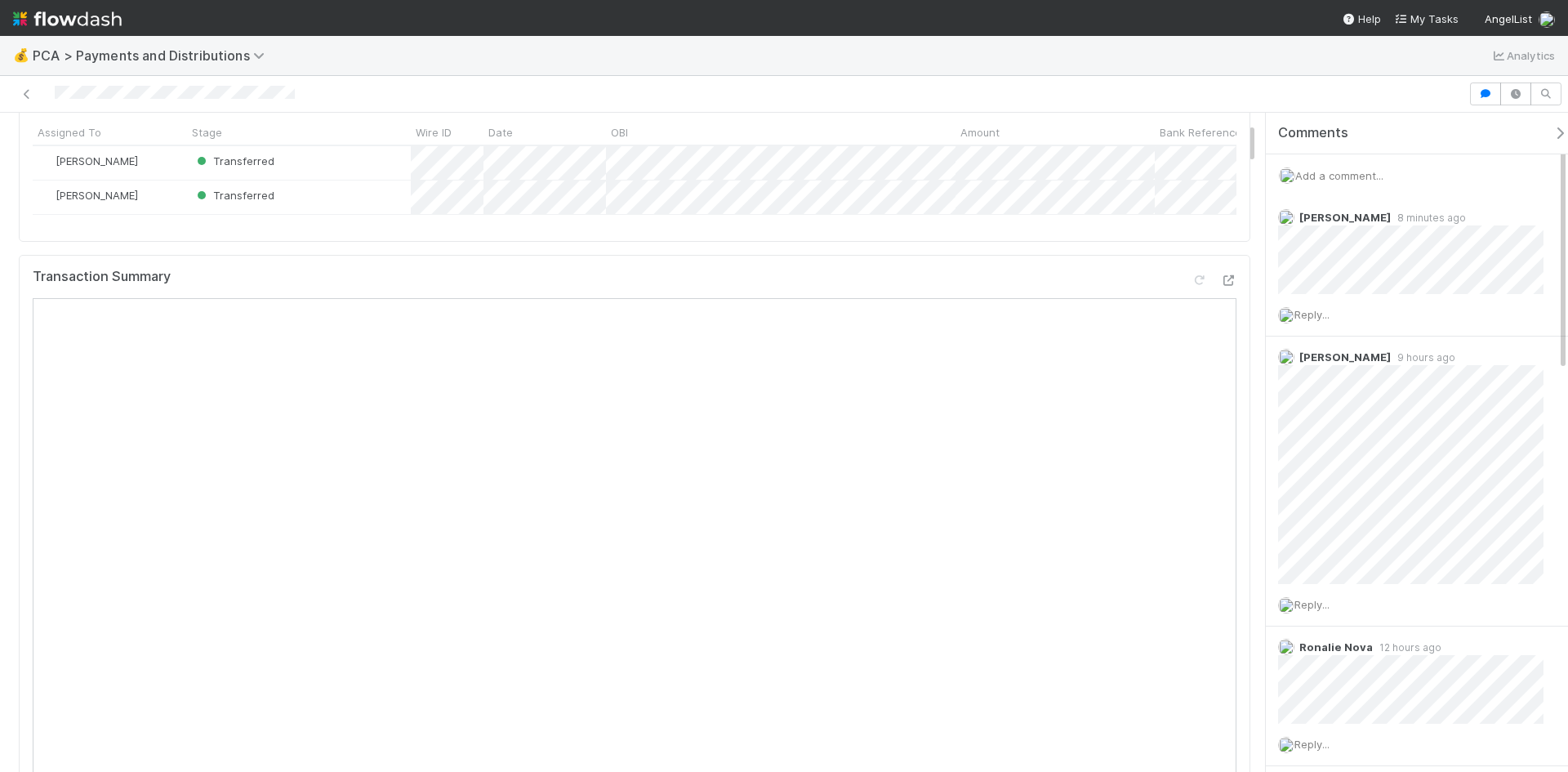
scroll to position [163, 0]
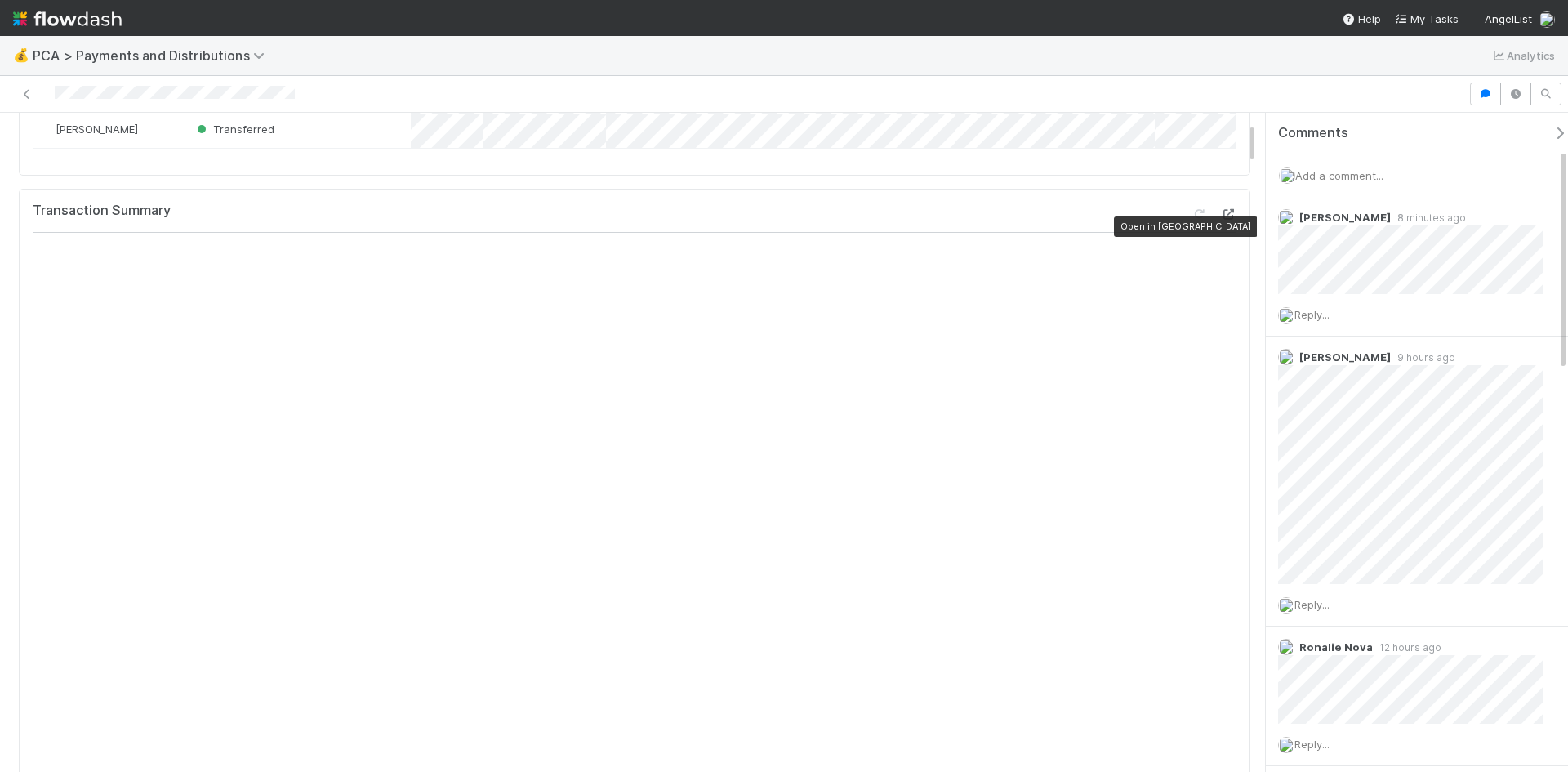
click at [1220, 219] on icon at bounding box center [1228, 214] width 16 height 11
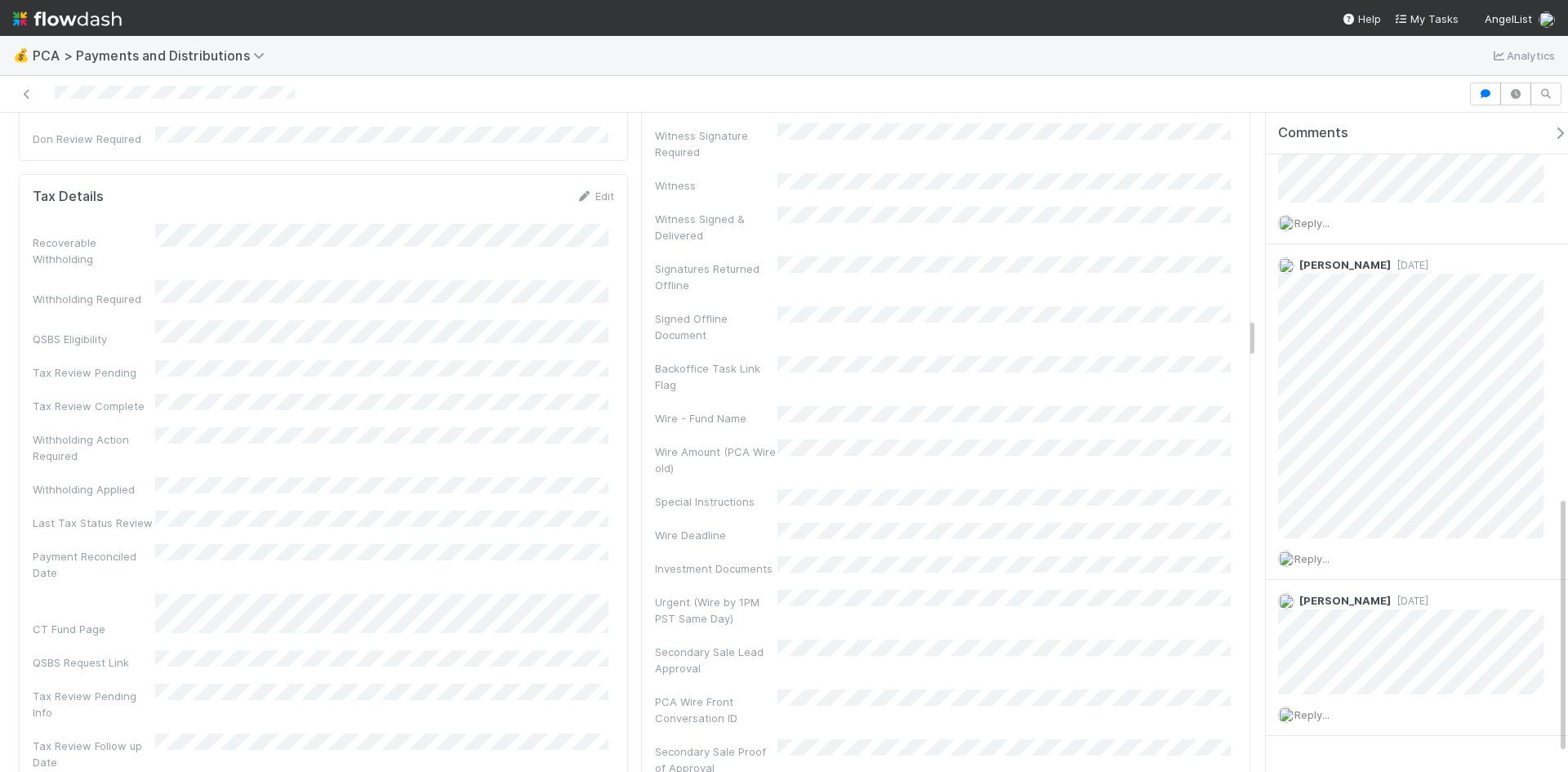
scroll to position [3104, 0]
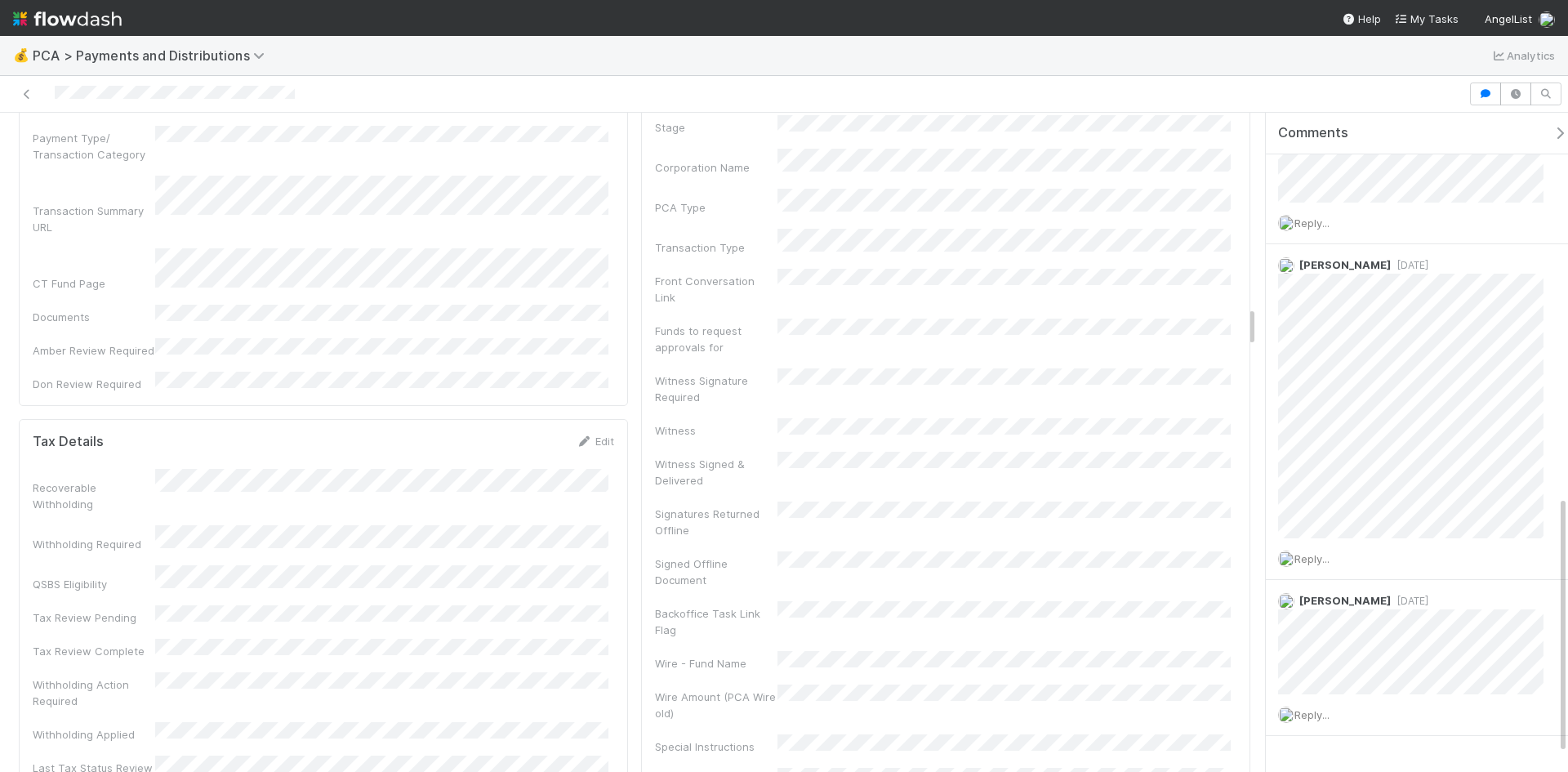
click at [598, 434] on link "Edit" at bounding box center [594, 441] width 38 height 13
click at [512, 433] on button "Save" at bounding box center [527, 446] width 46 height 28
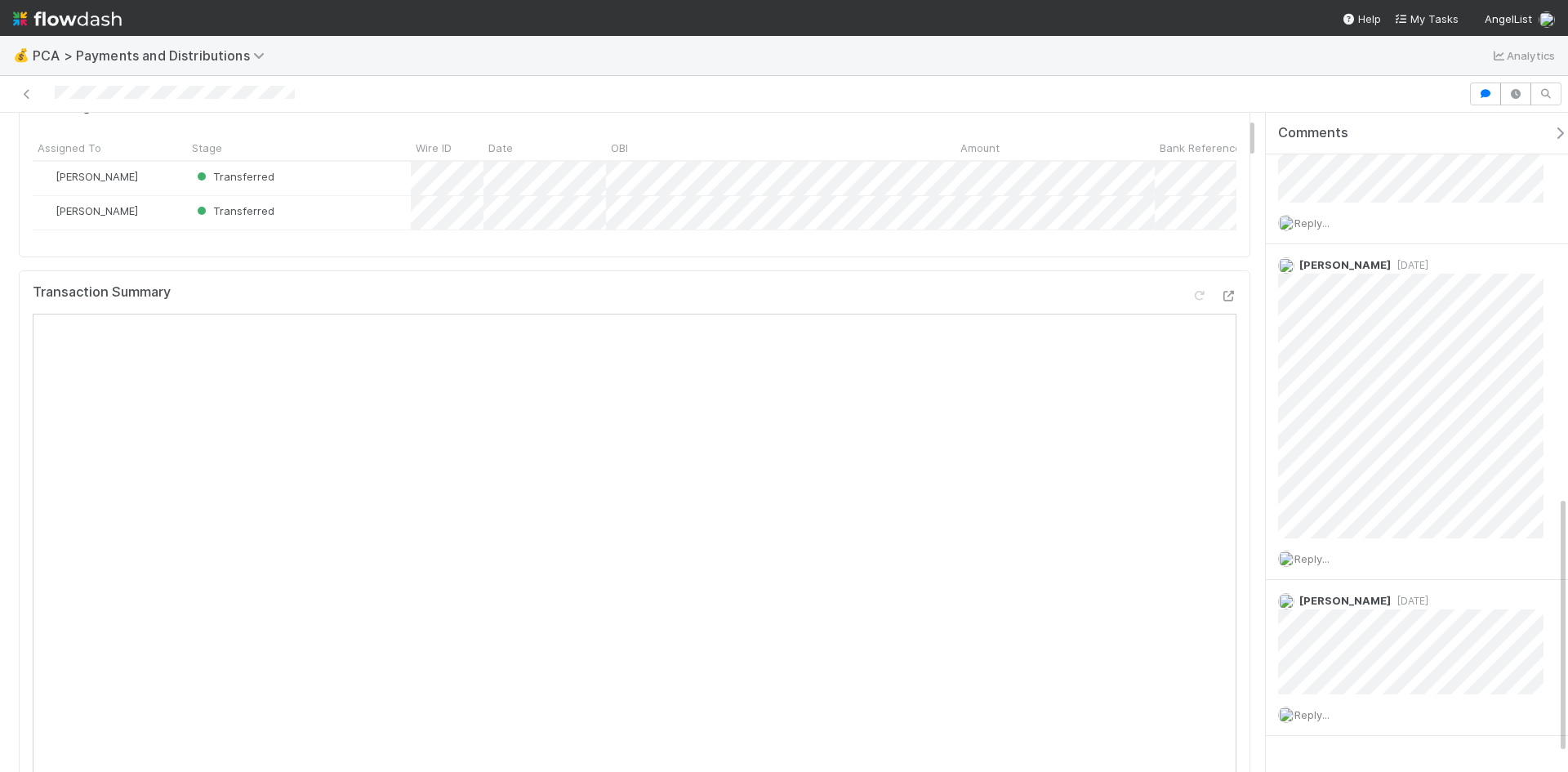
scroll to position [0, 0]
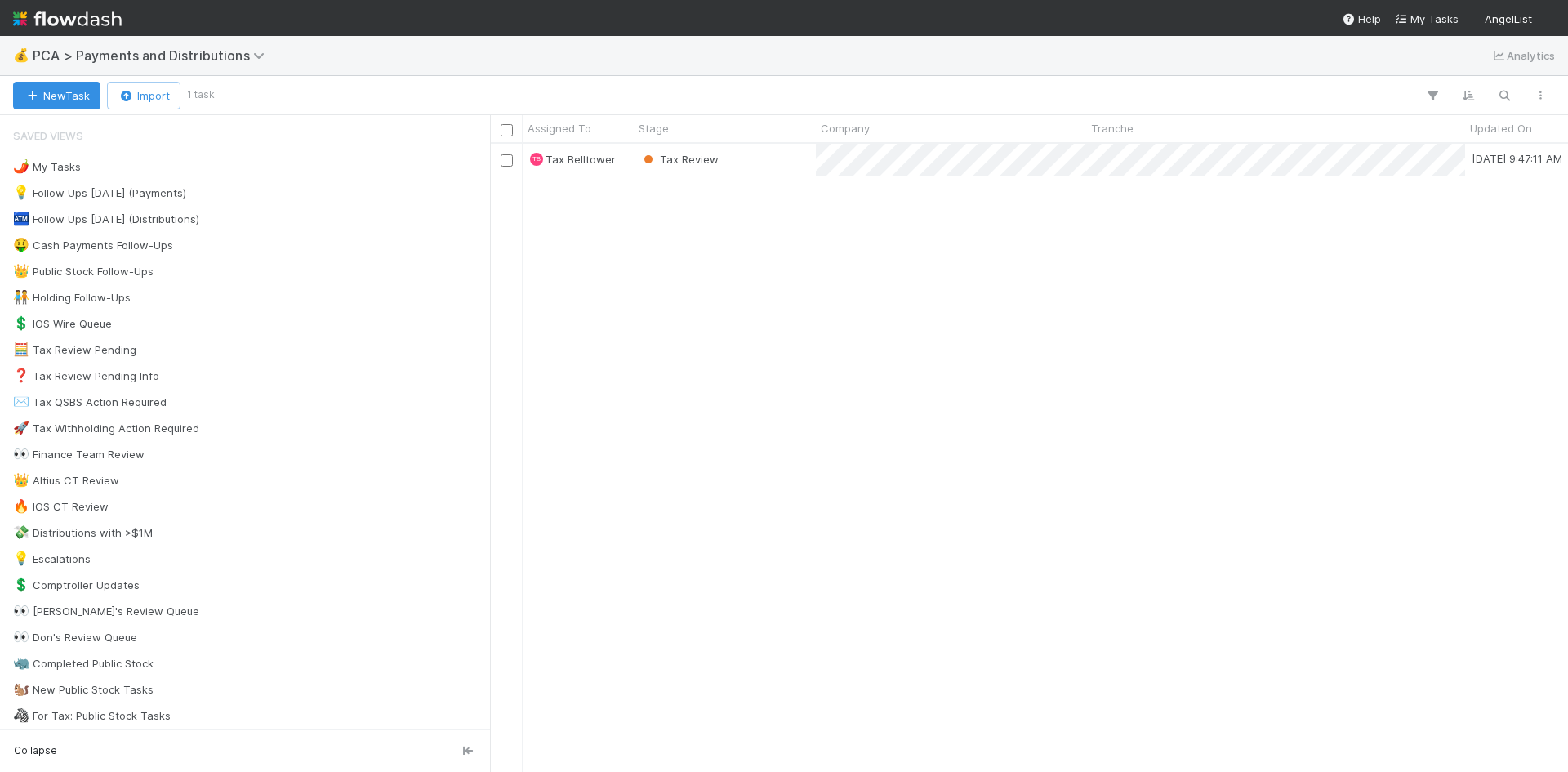
scroll to position [616, 1065]
click at [768, 165] on div "Tax Review" at bounding box center [725, 160] width 182 height 32
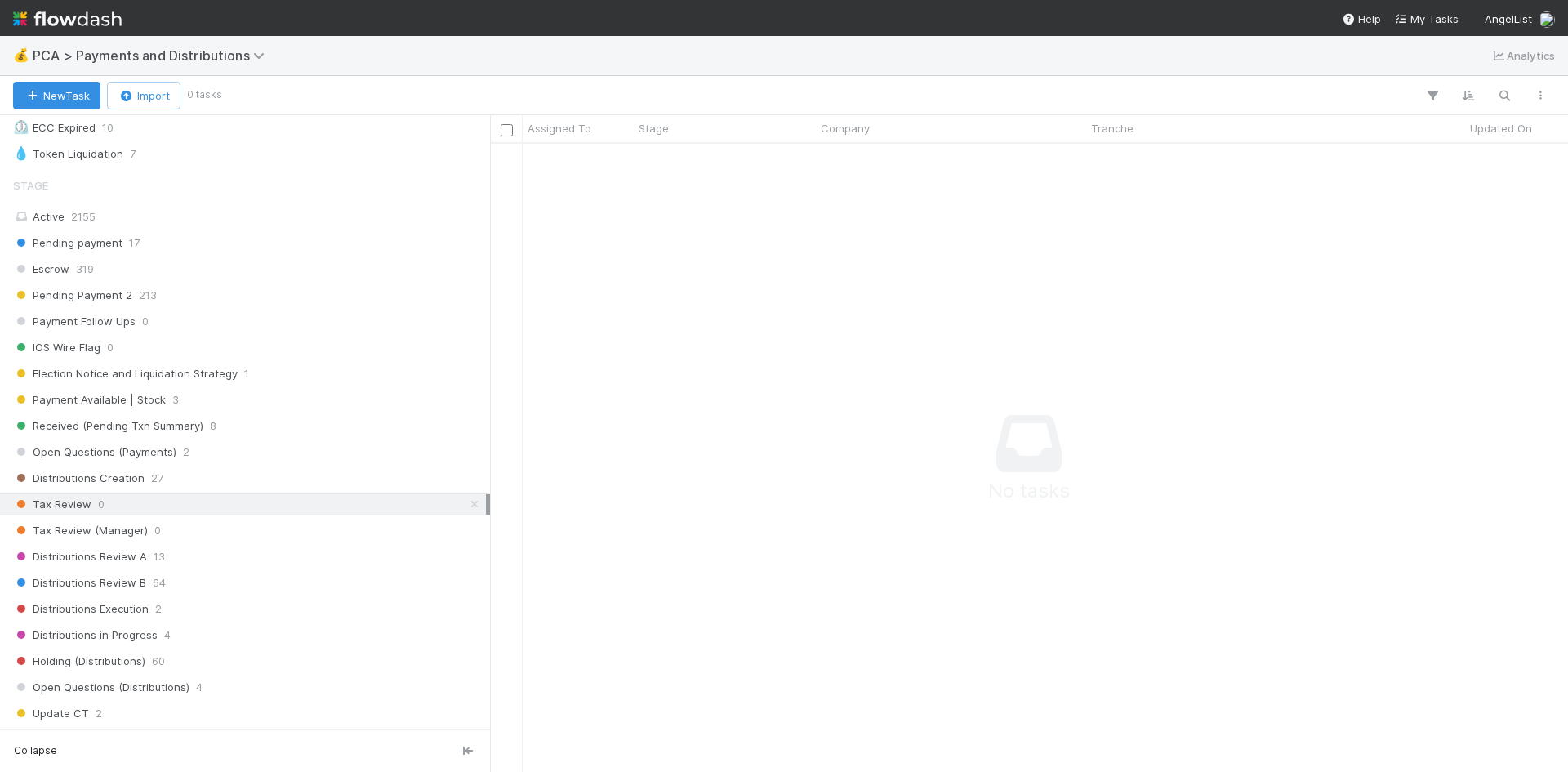
scroll to position [654, 0]
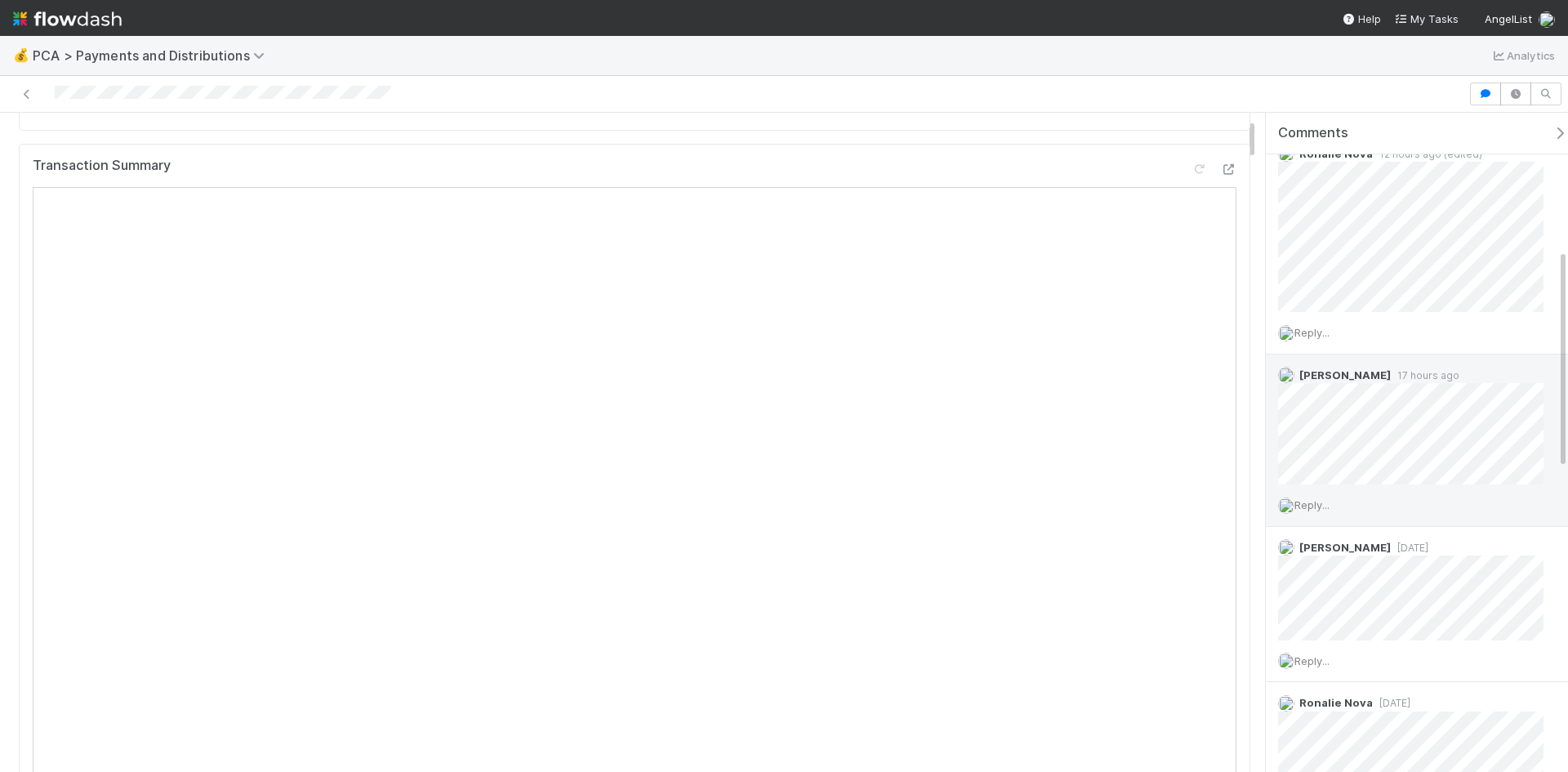
scroll to position [82, 0]
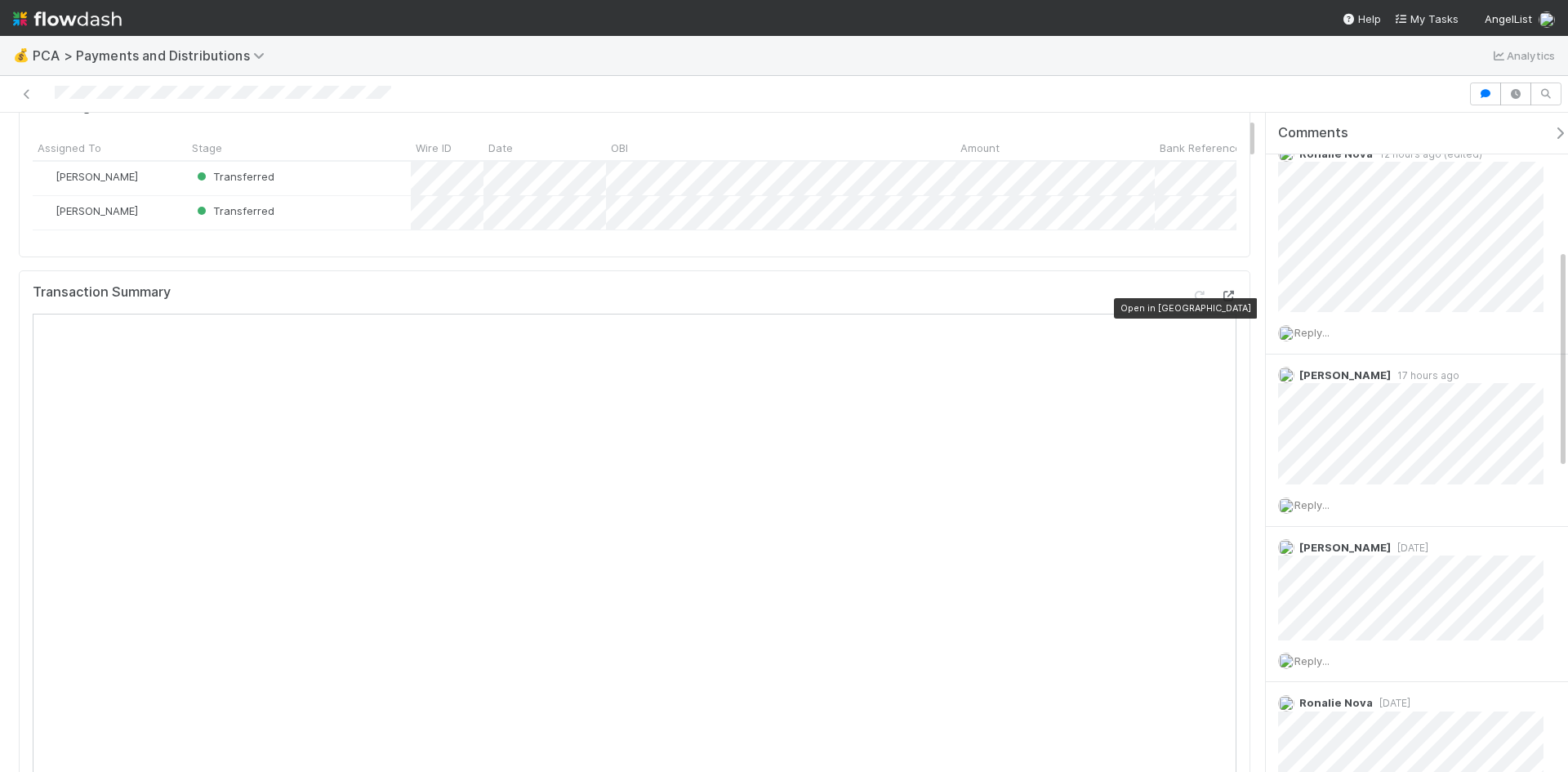
click at [1220, 301] on icon at bounding box center [1228, 296] width 16 height 11
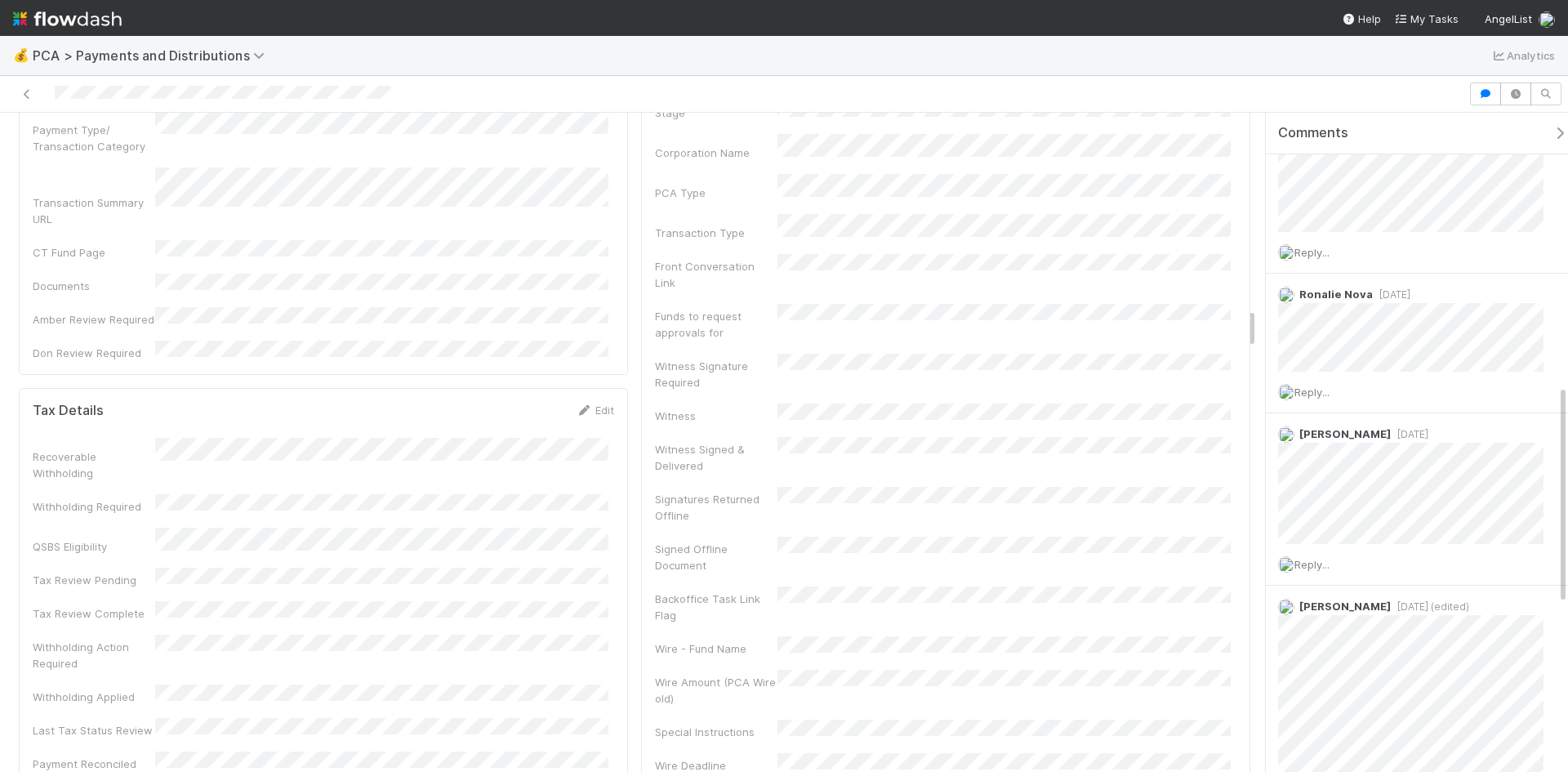
scroll to position [3104, 0]
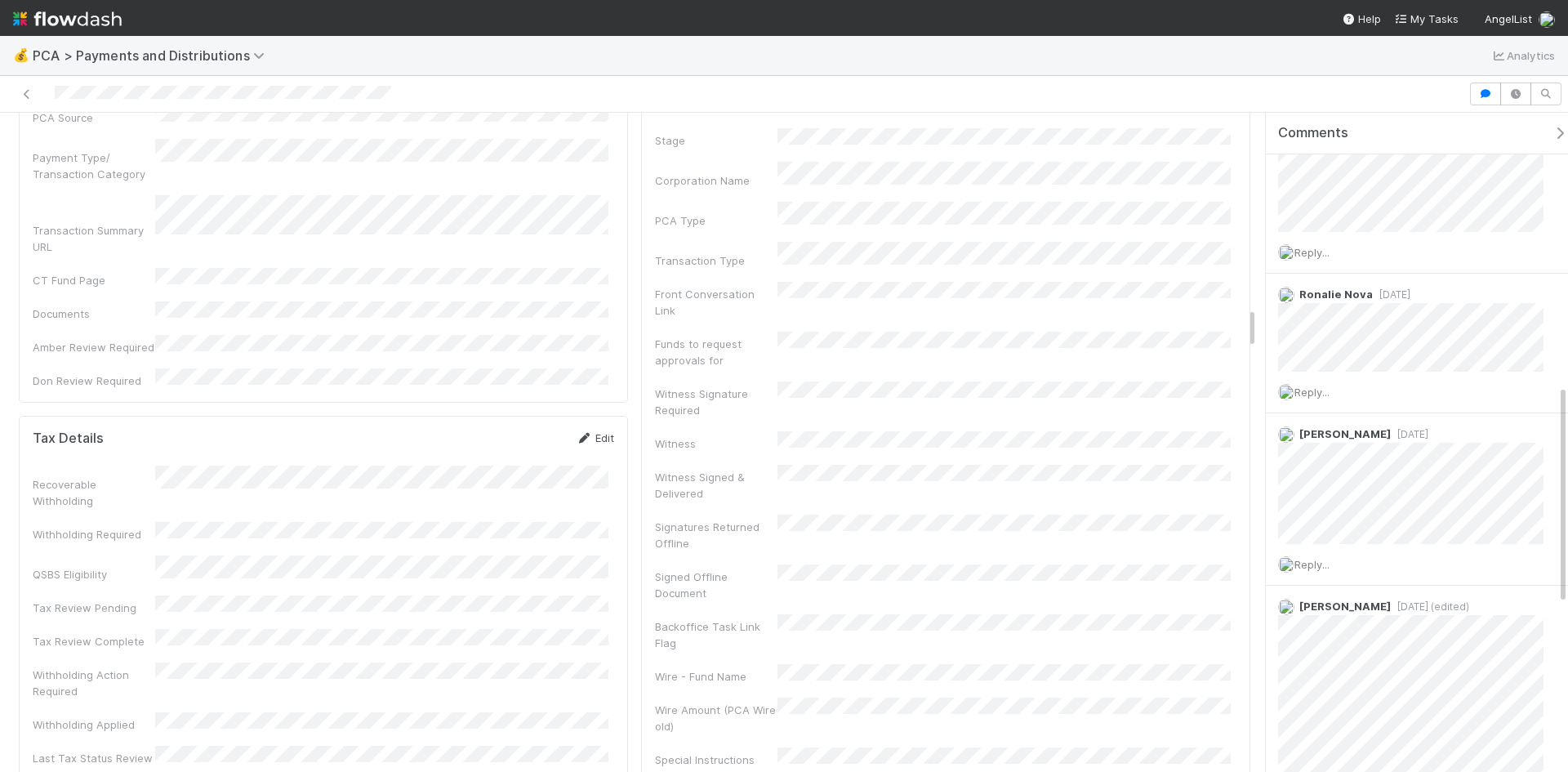
click at [585, 432] on link "Edit" at bounding box center [594, 438] width 38 height 13
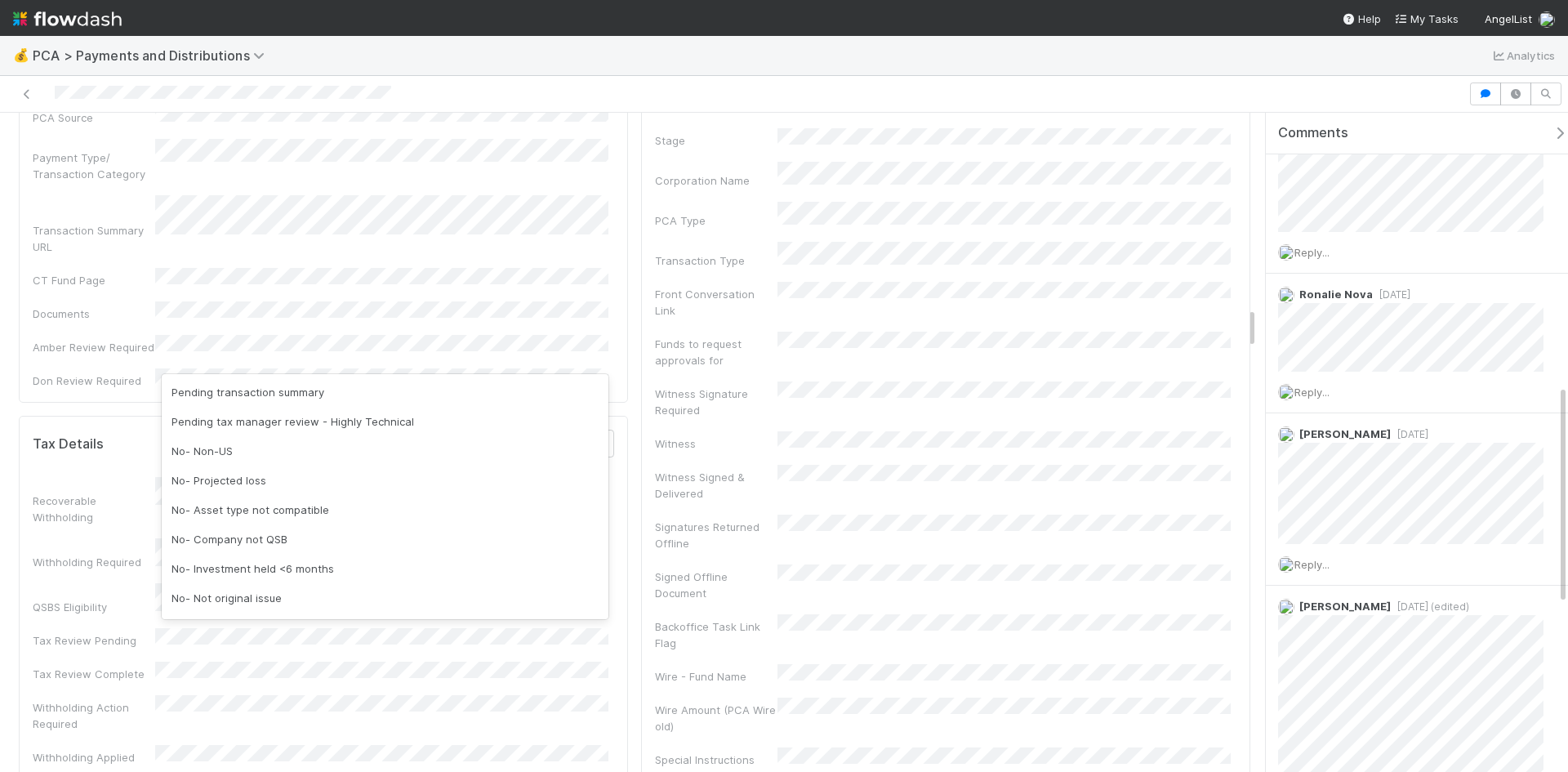
scroll to position [503, 0]
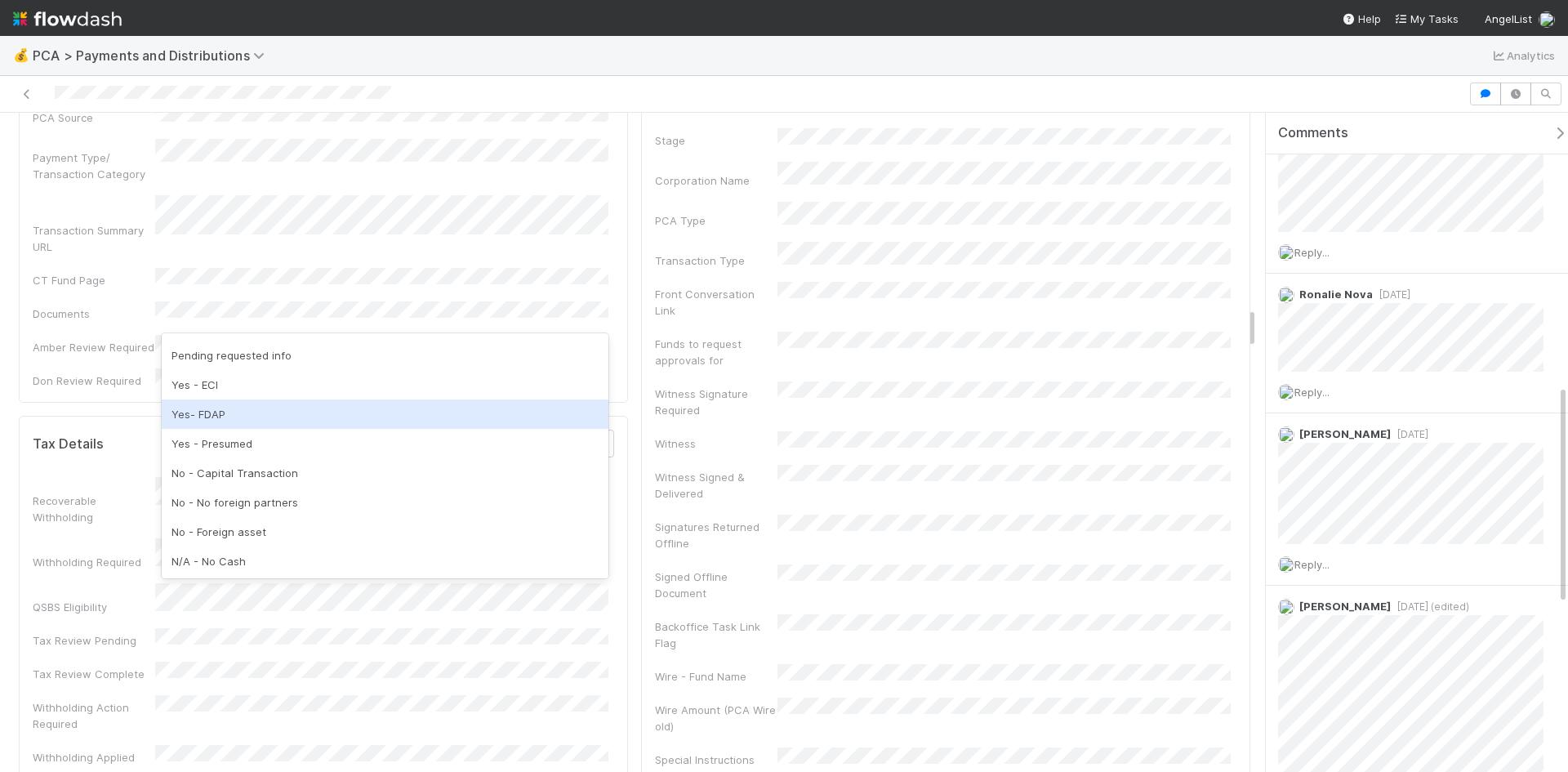
scroll to position [82, 0]
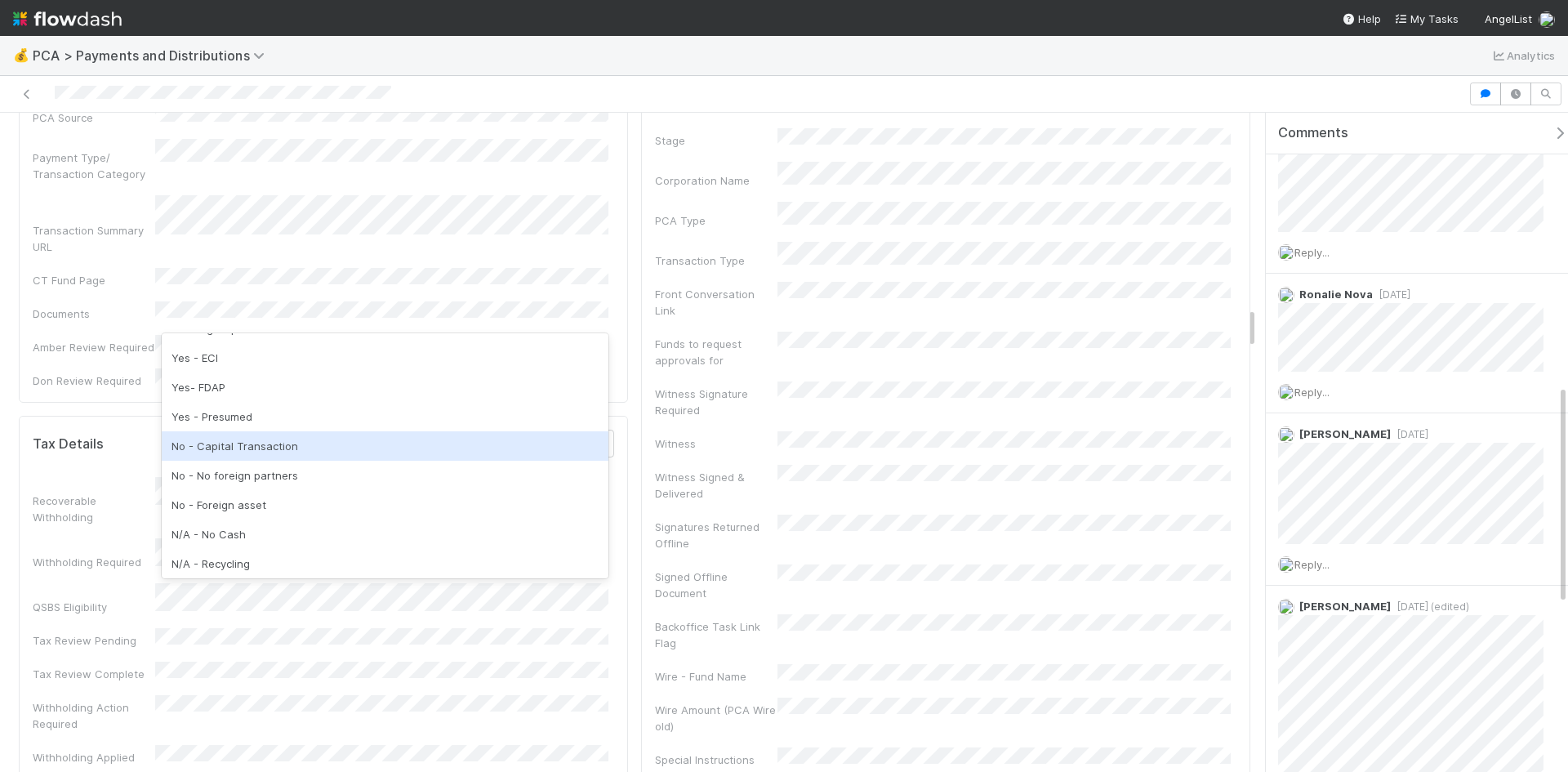
click at [259, 451] on div "No - Capital Transaction" at bounding box center [384, 446] width 447 height 29
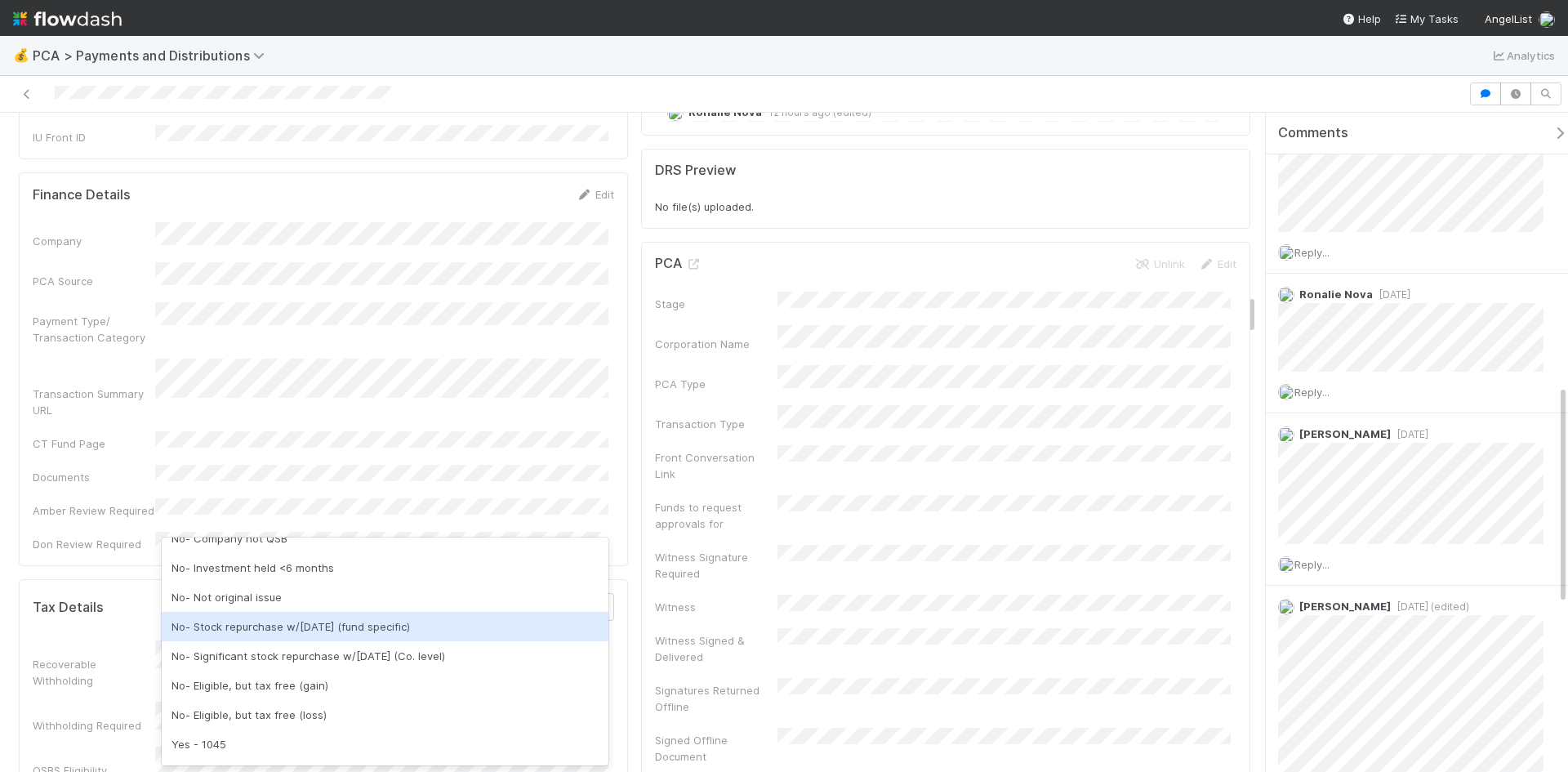
scroll to position [83, 0]
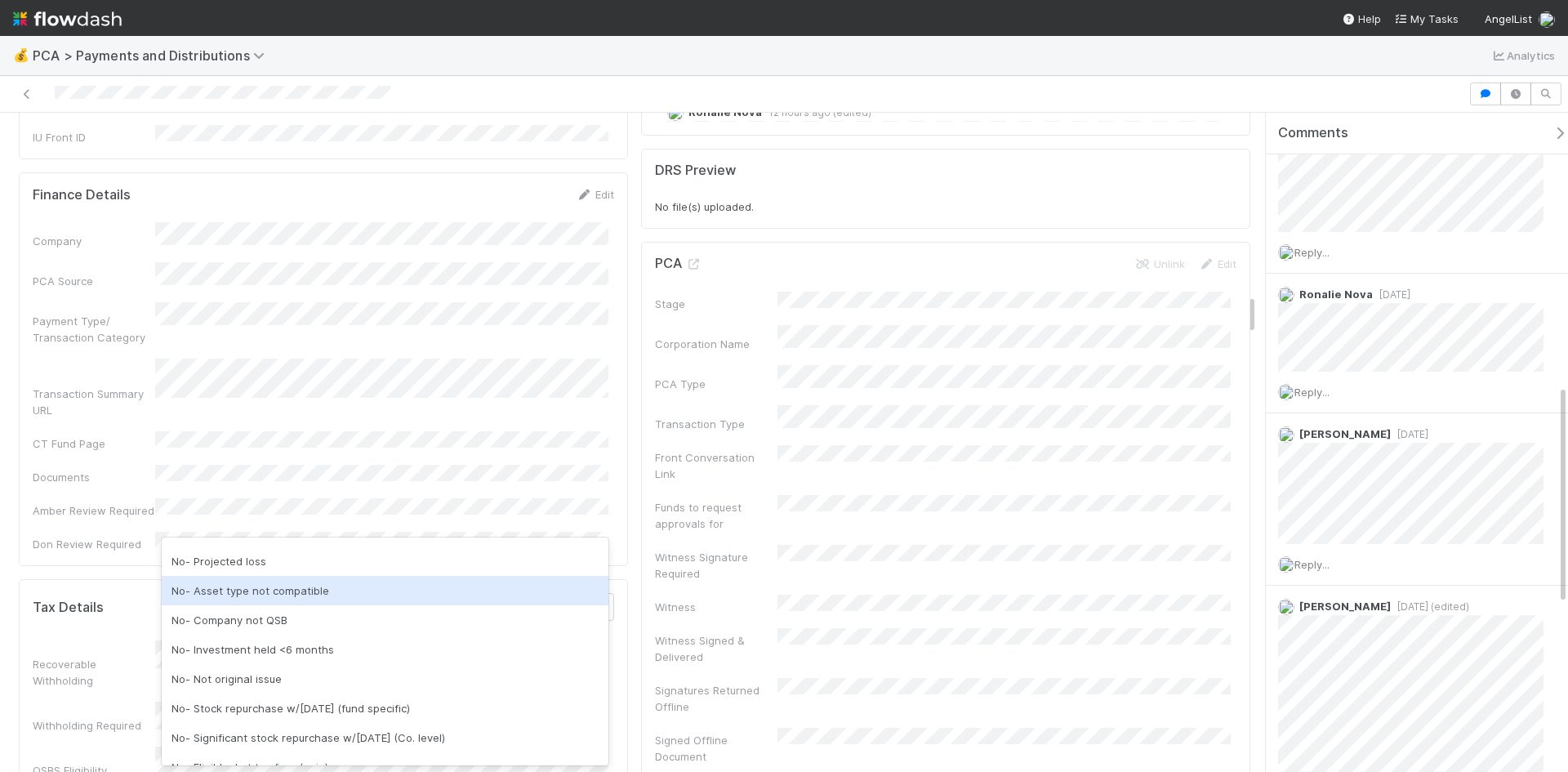
click at [289, 594] on div "No- Asset type not compatible" at bounding box center [384, 590] width 447 height 29
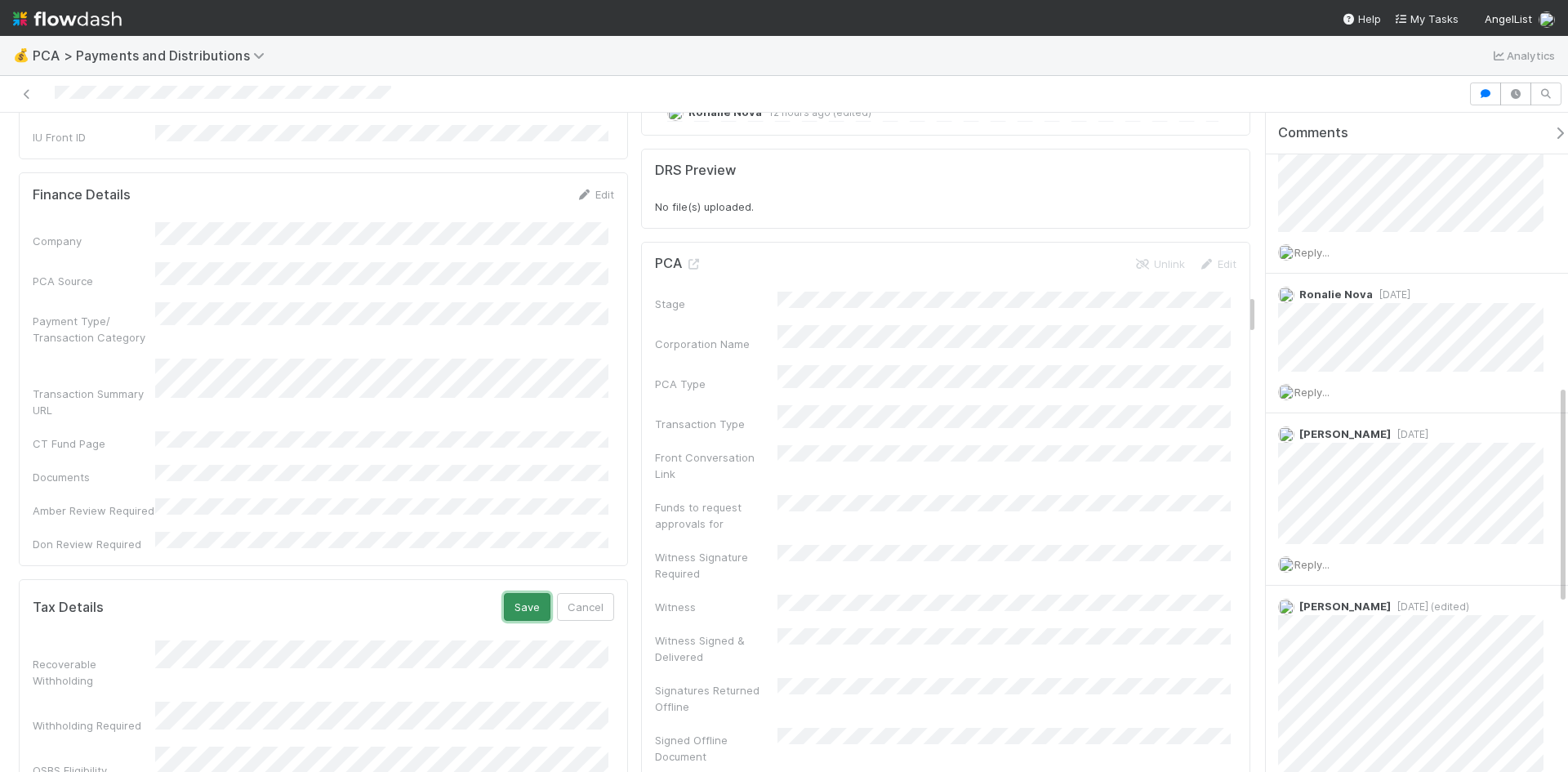
click at [524, 593] on button "Save" at bounding box center [527, 607] width 46 height 28
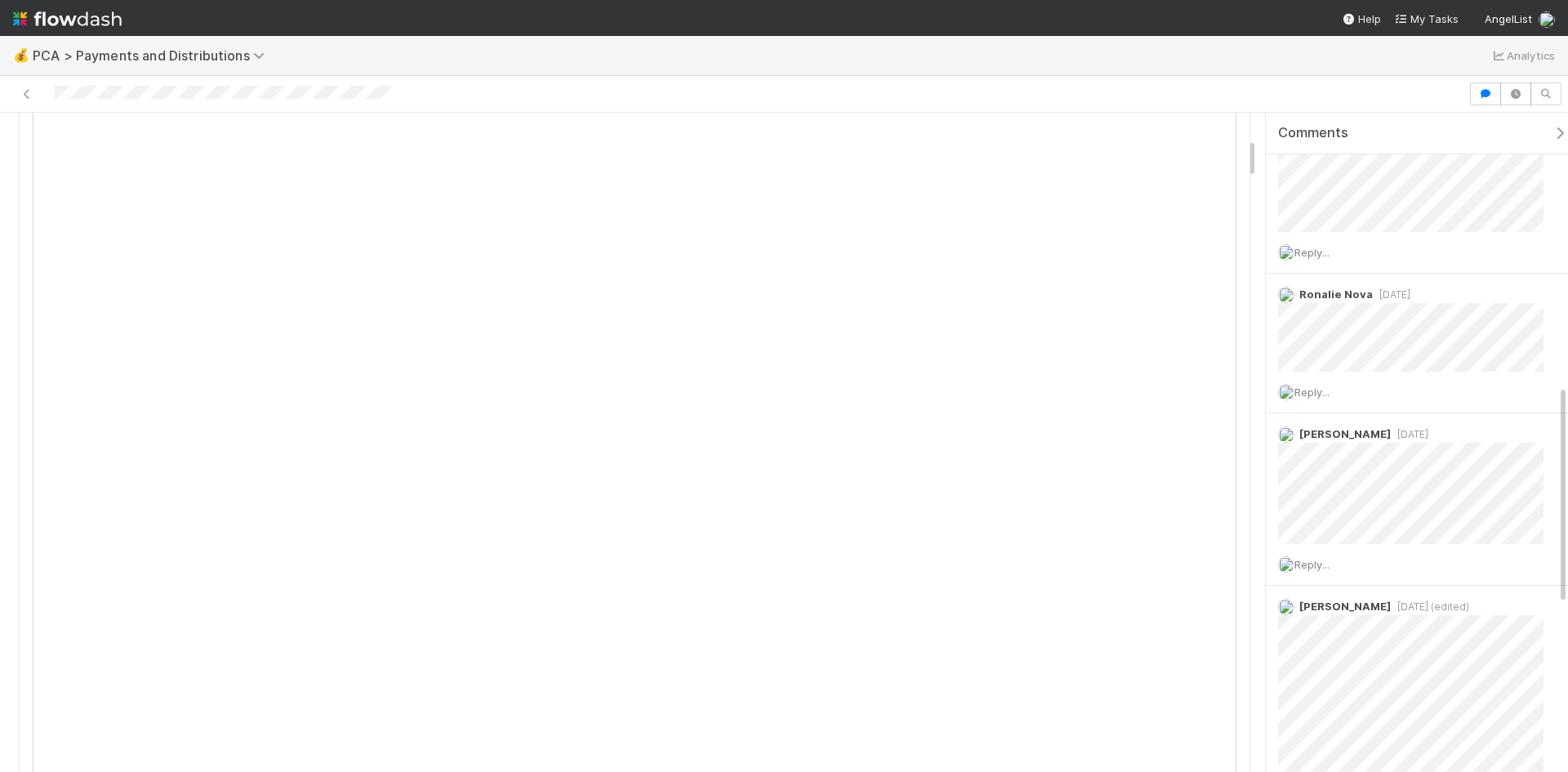
scroll to position [0, 0]
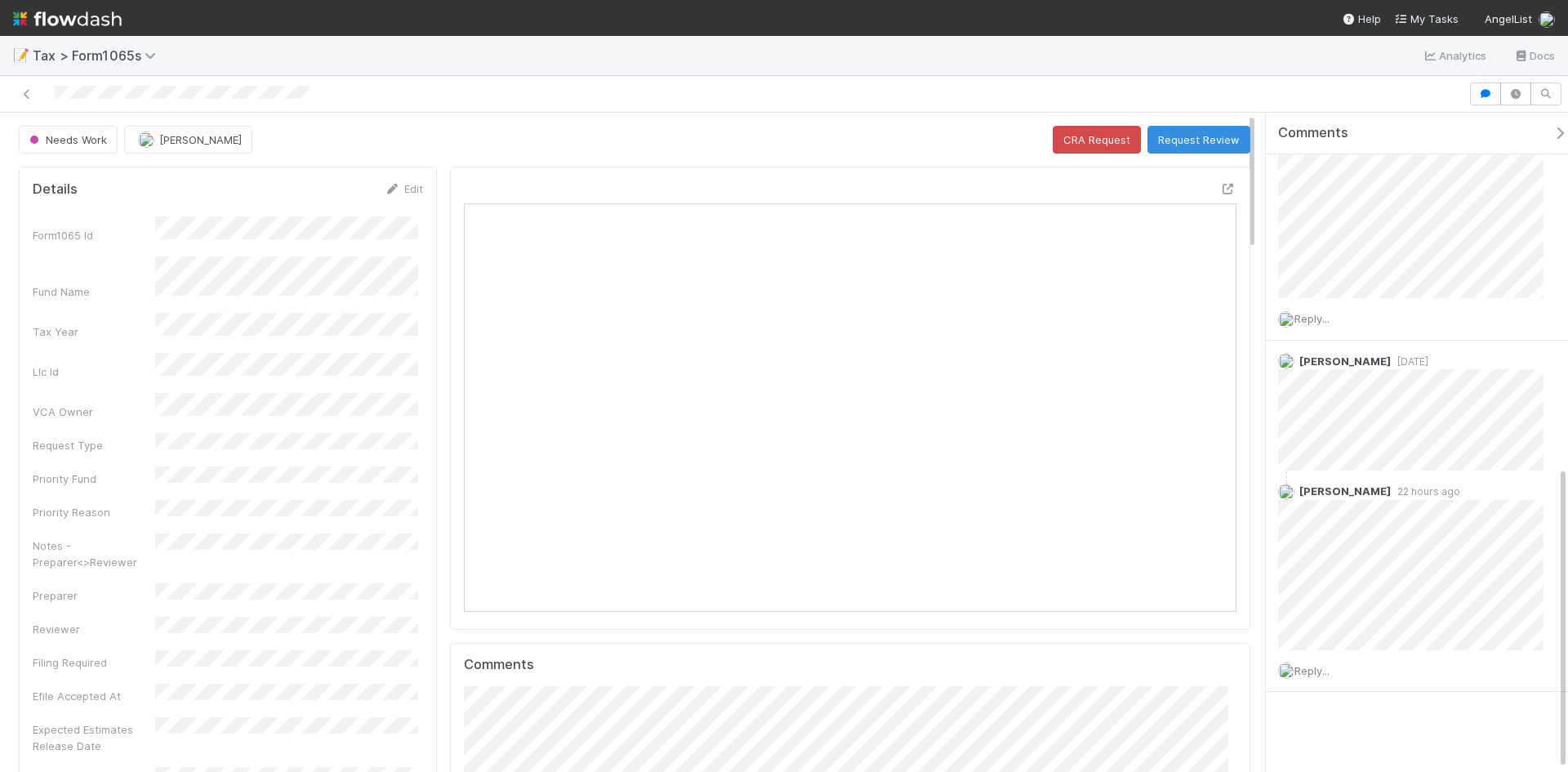
scroll to position [773, 0]
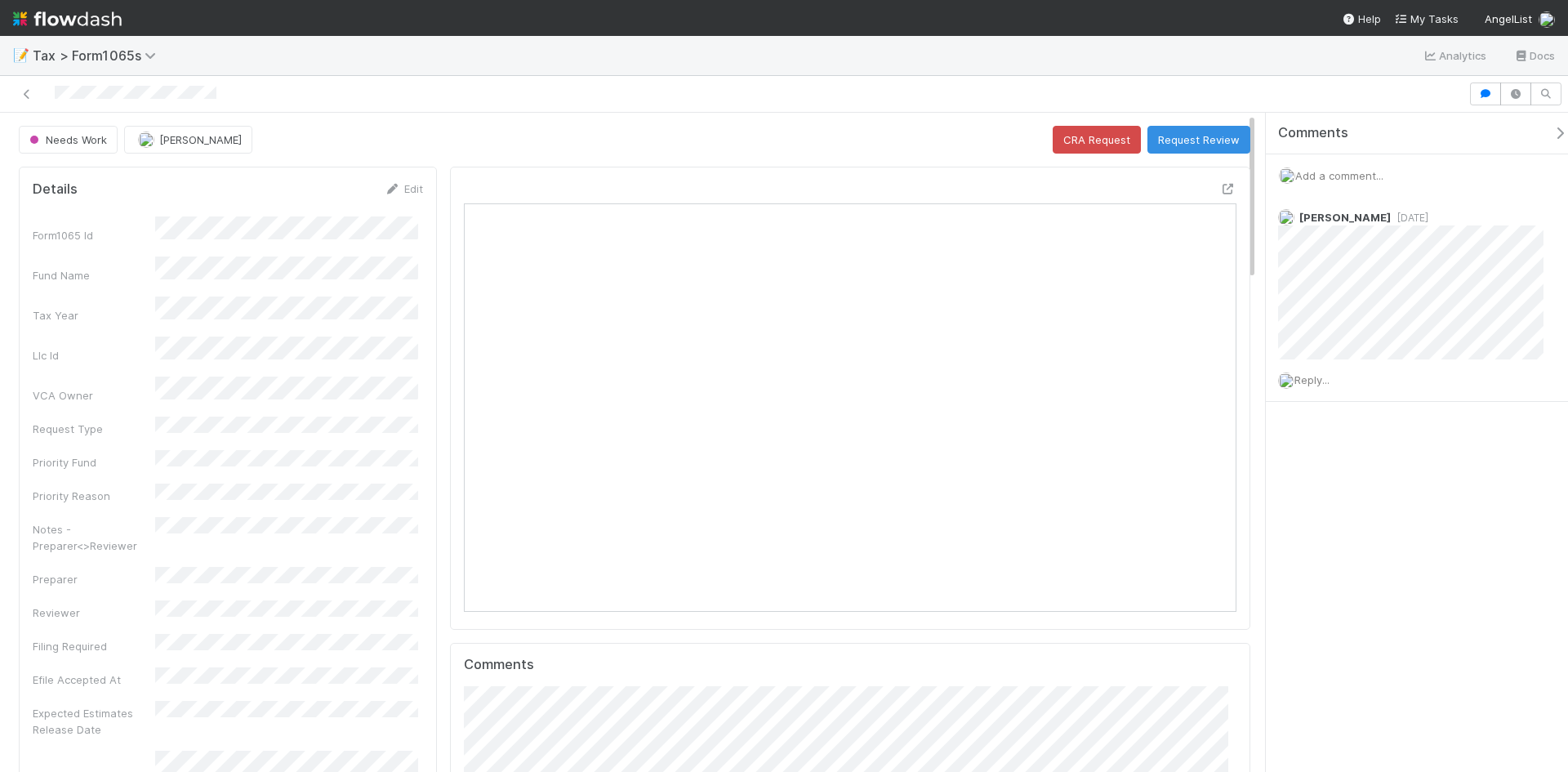
scroll to position [320, 752]
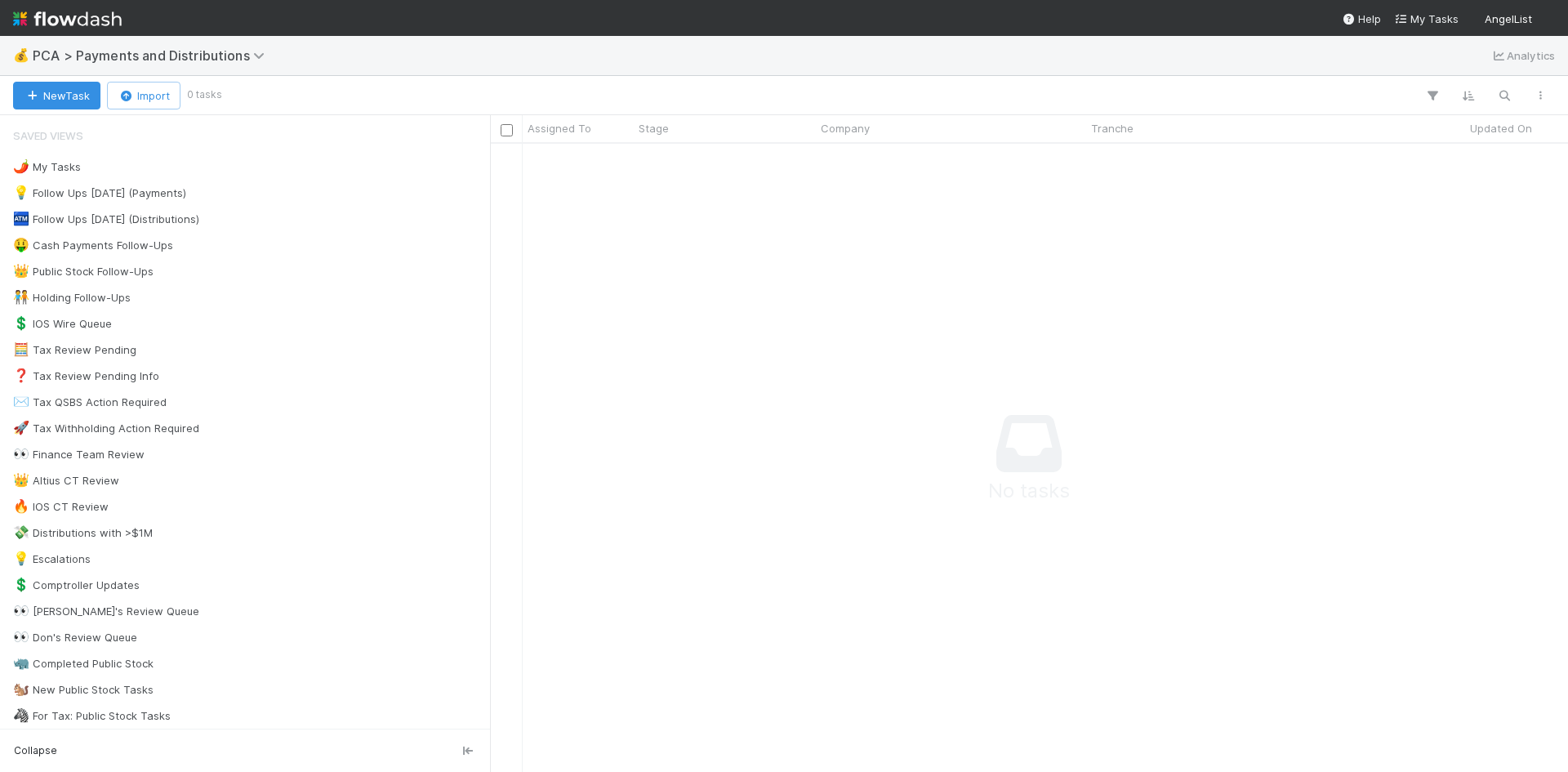
scroll to position [604, 1065]
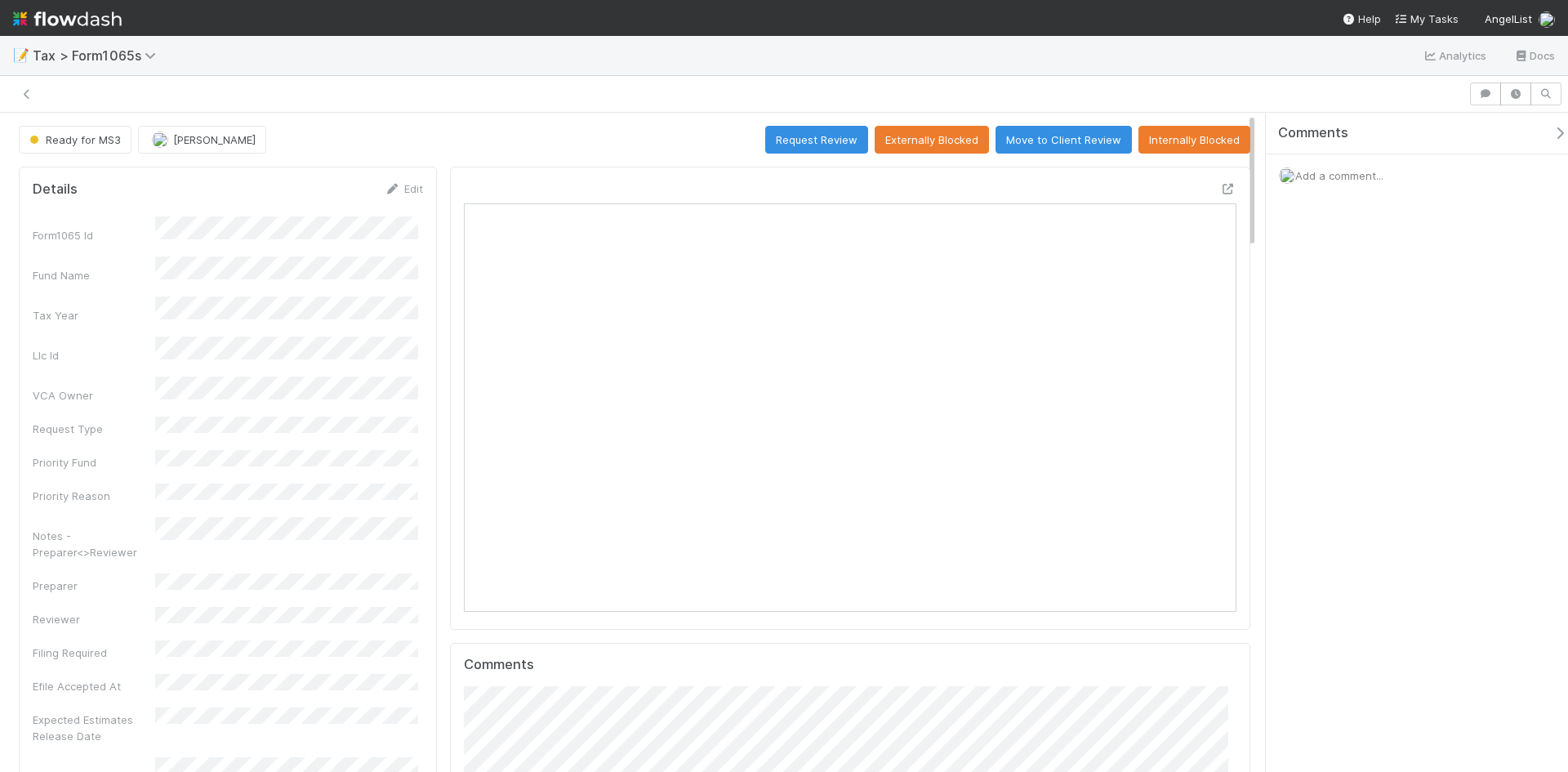
scroll to position [320, 752]
click at [412, 186] on link "Edit" at bounding box center [403, 188] width 38 height 13
click at [123, 571] on div "Notes - Preparer<>Reviewer" at bounding box center [228, 595] width 391 height 48
click at [344, 193] on button "Save" at bounding box center [336, 194] width 46 height 28
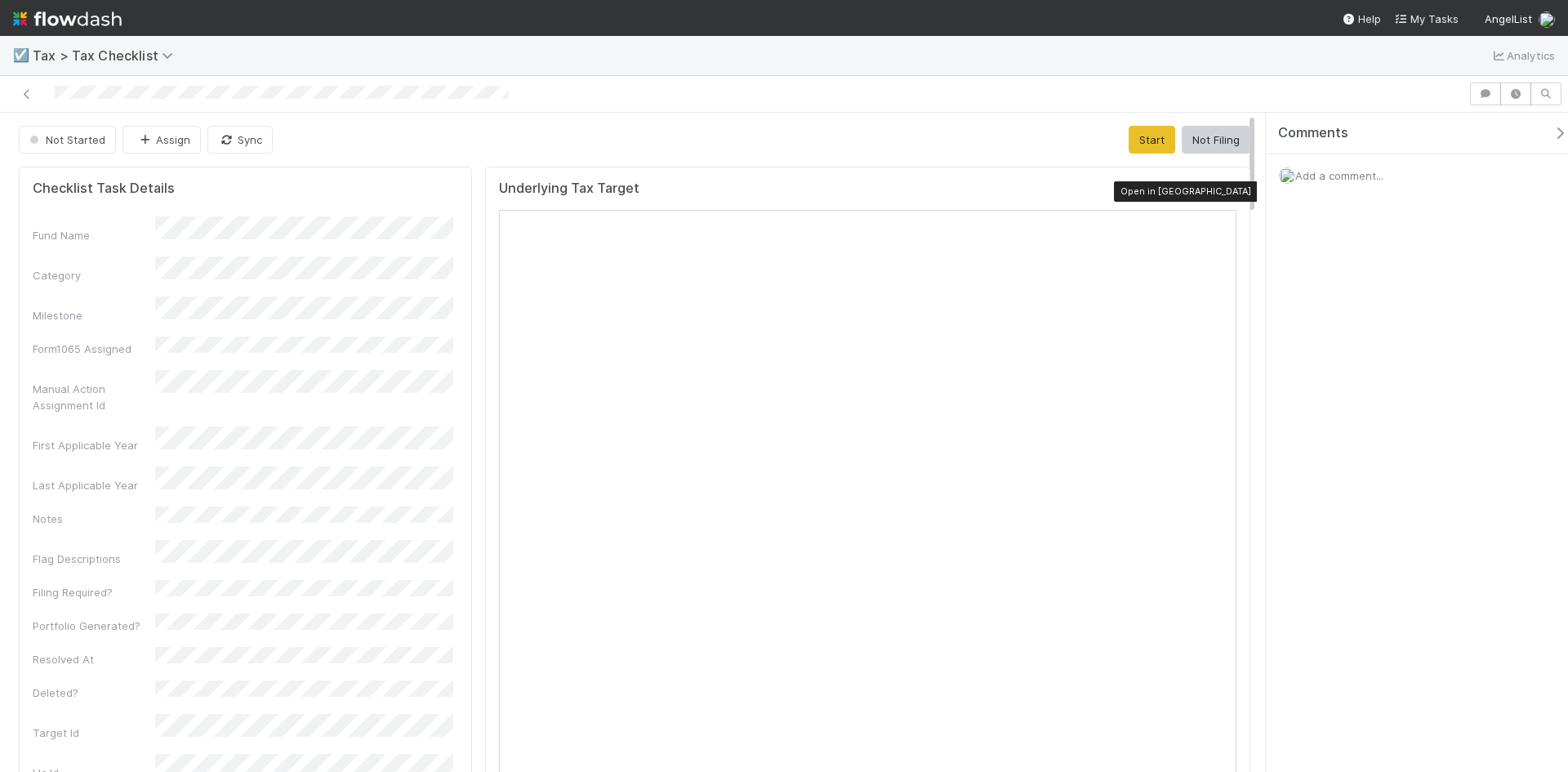
click at [1223, 192] on icon at bounding box center [1228, 193] width 16 height 11
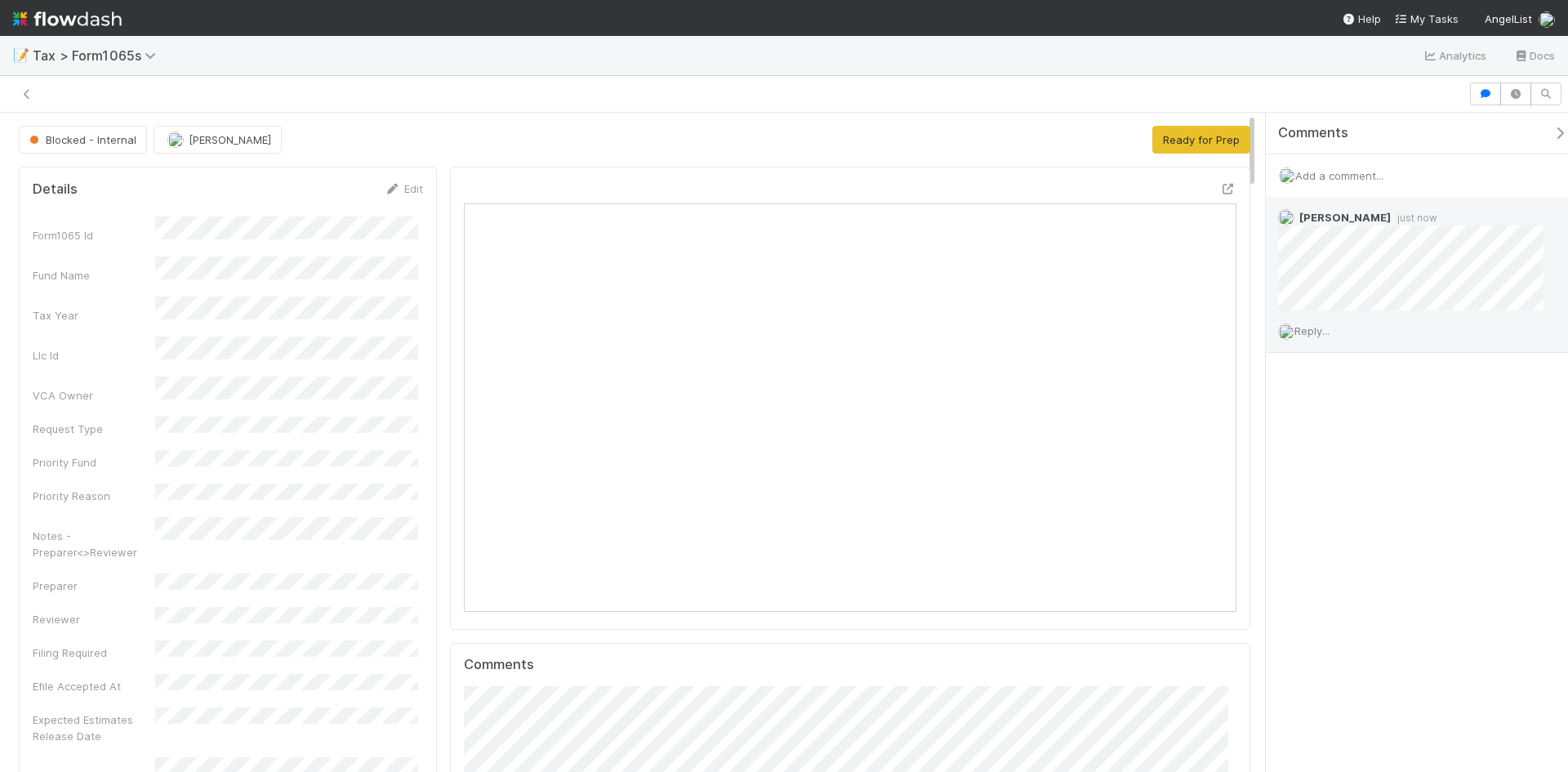
scroll to position [320, 752]
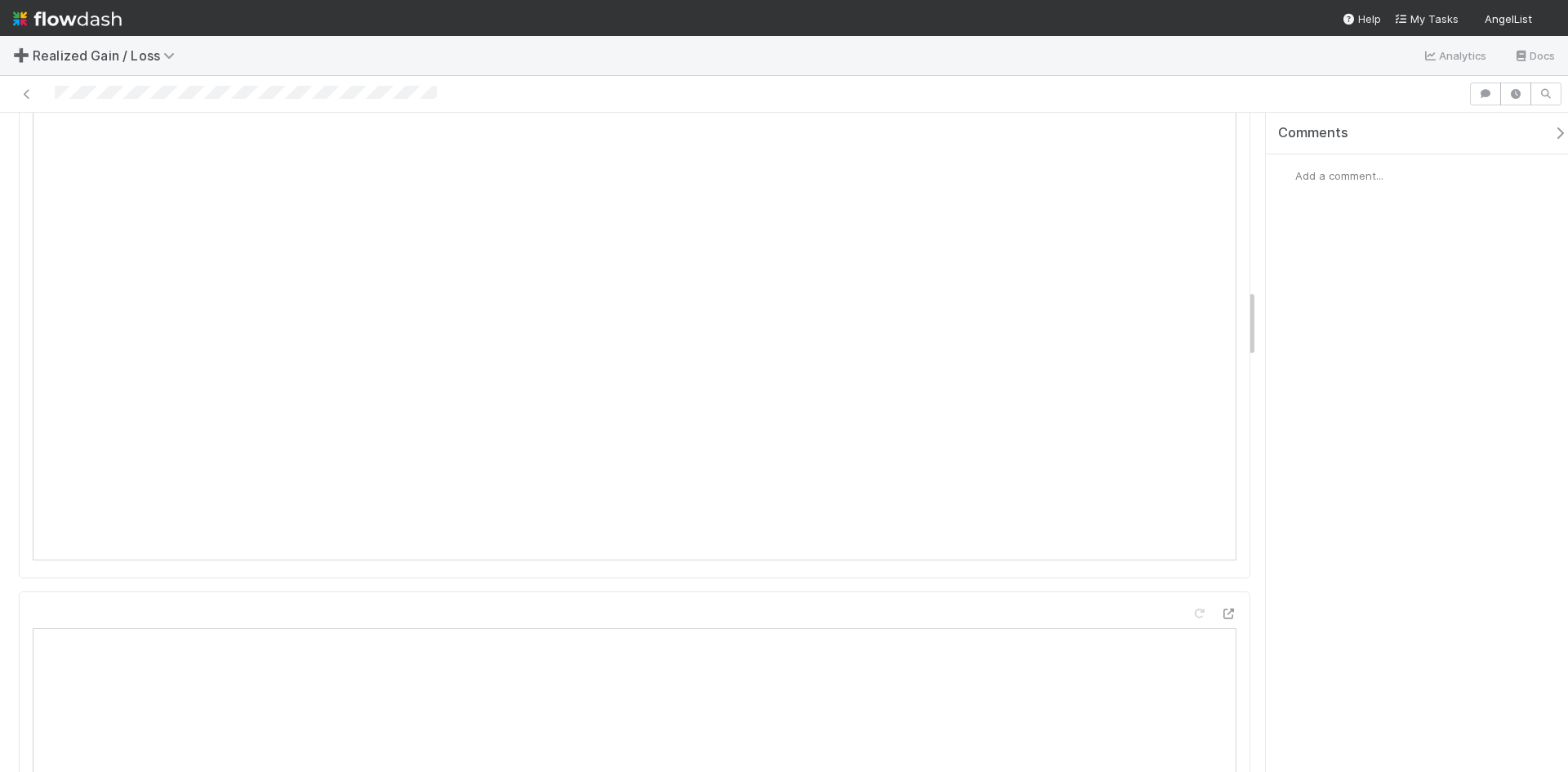
scroll to position [1470, 0]
